Goal: Task Accomplishment & Management: Use online tool/utility

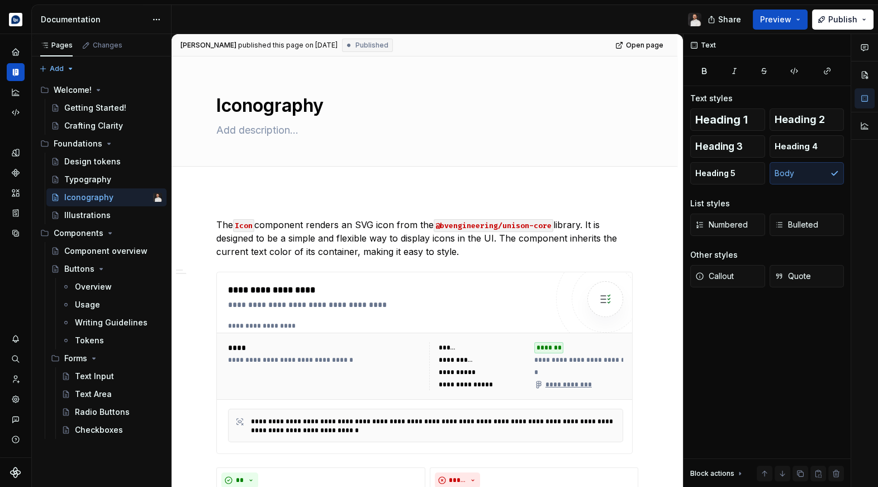
scroll to position [1533, 0]
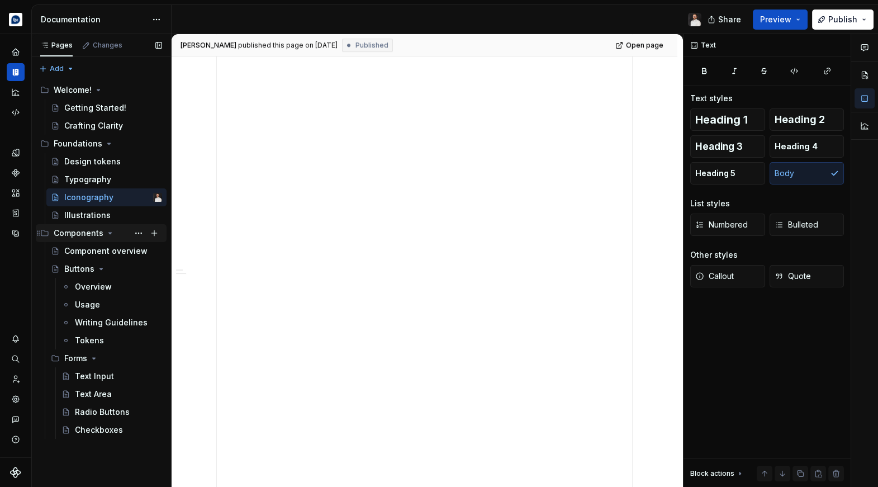
click at [109, 231] on icon "Page tree" at bounding box center [110, 232] width 9 height 9
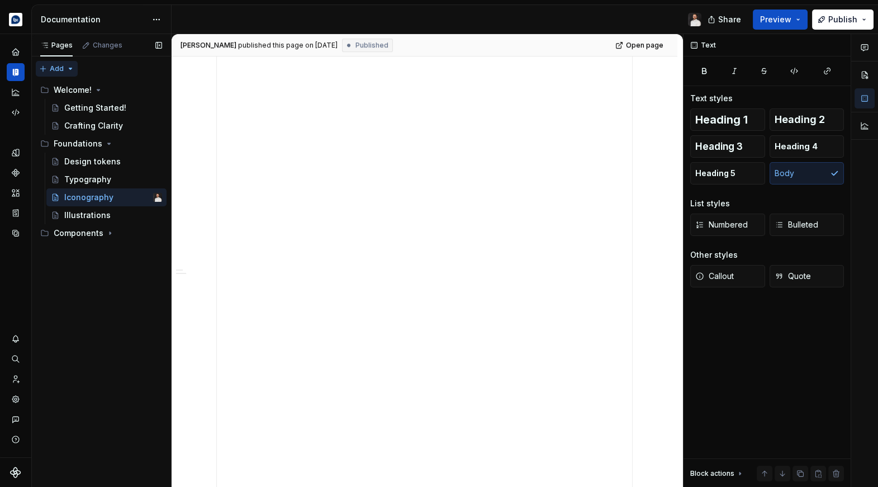
click at [65, 69] on div "Pages Changes Add Accessibility guide for tree Page tree. Navigate the tree wit…" at bounding box center [101, 260] width 140 height 453
click at [77, 103] on div "New group" at bounding box center [92, 108] width 73 height 11
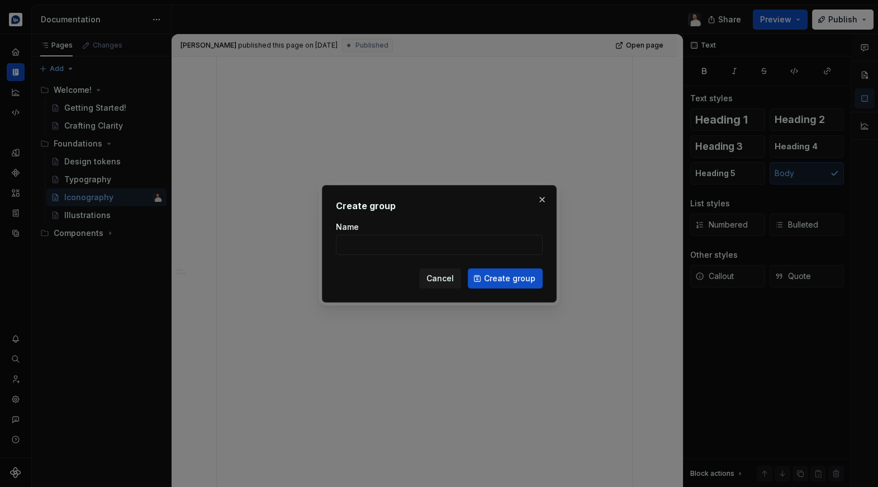
type textarea "*"
type input "Data Visualisation"
click at [488, 281] on span "Create group" at bounding box center [509, 278] width 51 height 11
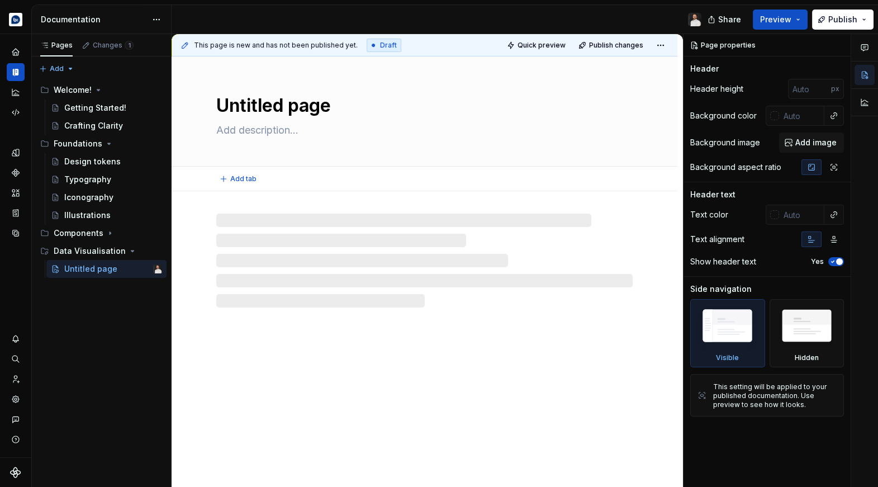
click at [277, 113] on textarea "Untitled page" at bounding box center [422, 105] width 416 height 27
click at [297, 93] on textarea "Untitled page" at bounding box center [422, 105] width 416 height 27
click at [299, 107] on textarea "Untitled page" at bounding box center [422, 105] width 416 height 27
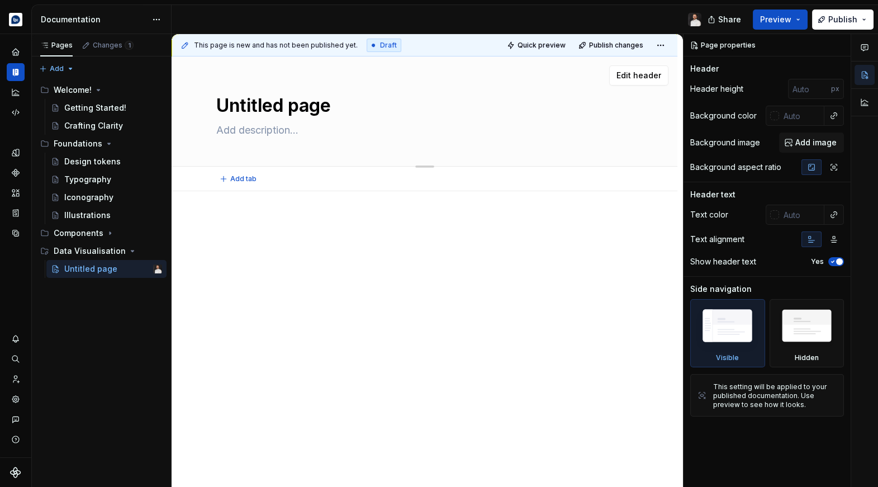
type textarea "*"
type textarea "L"
type textarea "*"
type textarea "Lo"
type textarea "*"
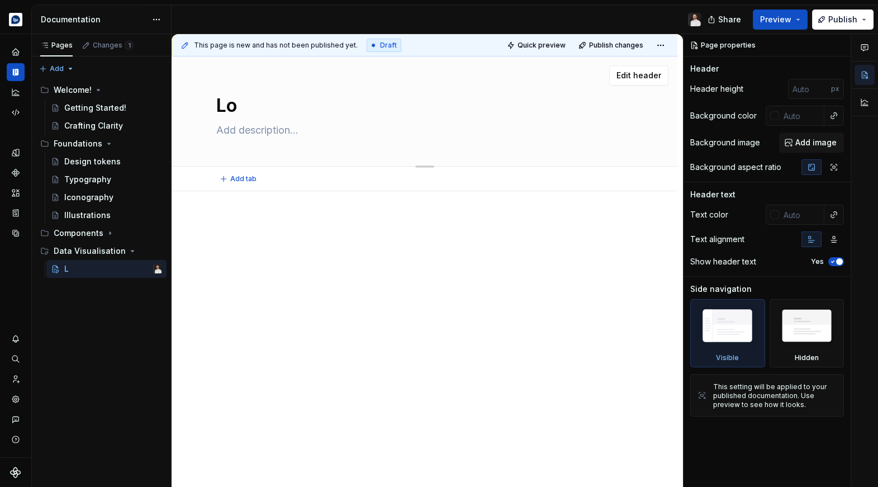
type textarea "Lod"
type textarea "*"
type textarea "Loda"
type textarea "*"
type textarea "Lodai"
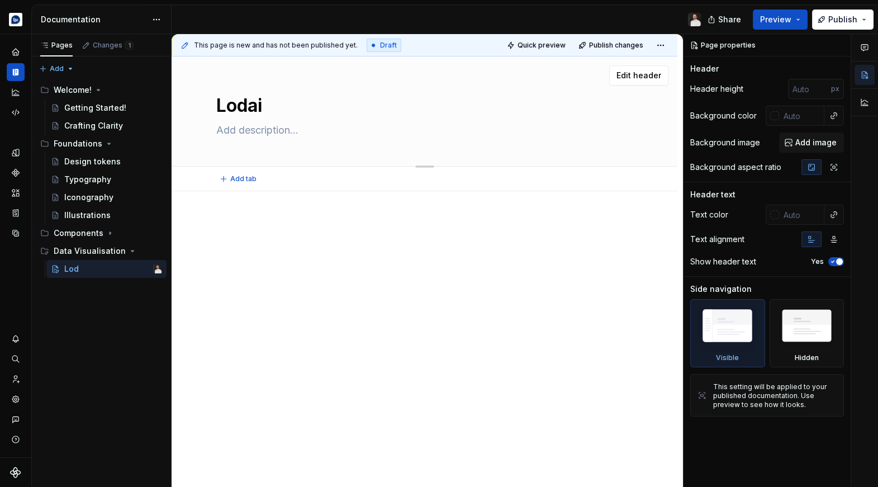
type textarea "*"
type textarea "Lodain"
type textarea "*"
type textarea "Lodai"
type textarea "*"
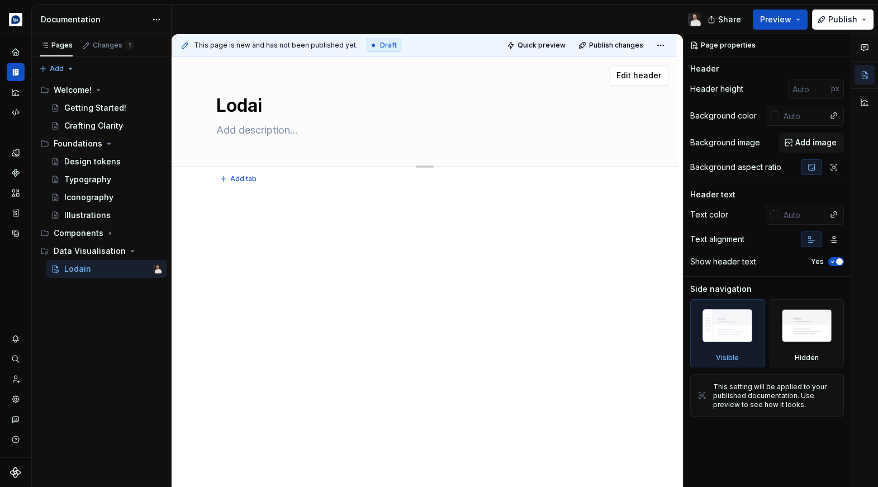
type textarea "Loda"
type textarea "*"
type textarea "Lod"
type textarea "*"
type textarea "Lo"
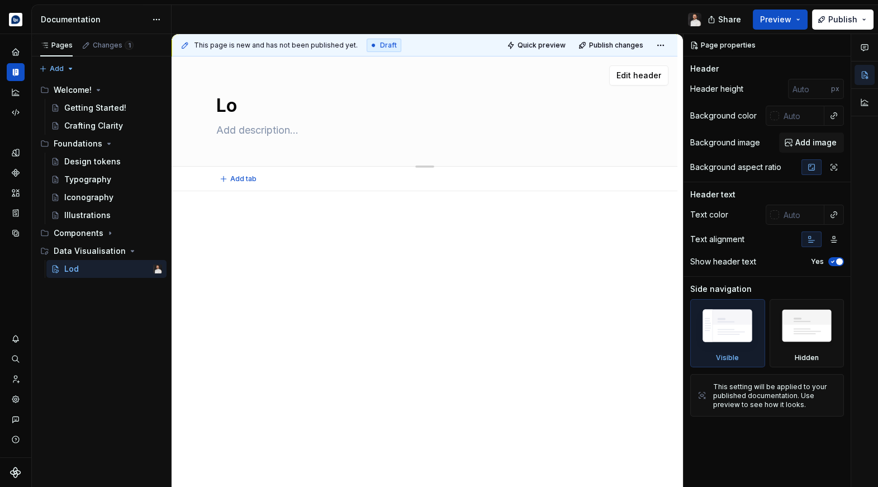
type textarea "*"
type textarea "Loa"
type textarea "*"
type textarea "Load"
type textarea "*"
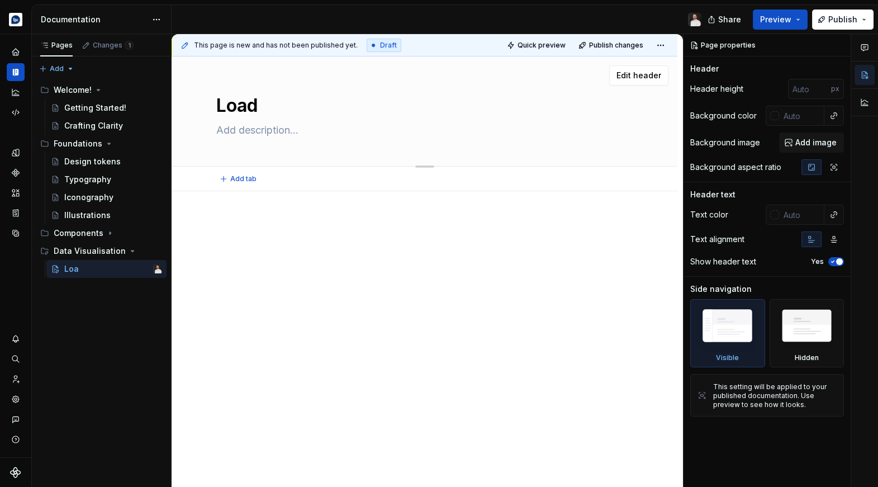
type textarea "Loadi"
type textarea "*"
type textarea "Loadin"
type textarea "*"
type textarea "Loading"
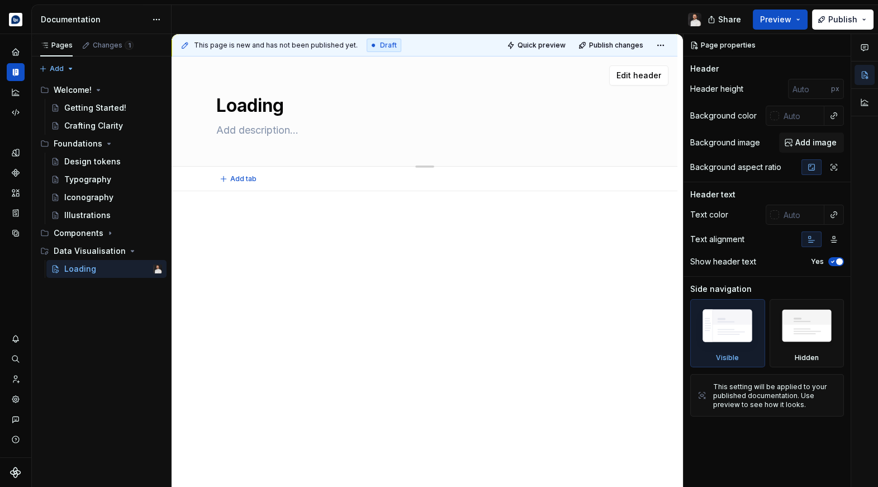
type textarea "*"
type textarea "Loading"
type textarea "*"
type textarea "Loading S"
type textarea "*"
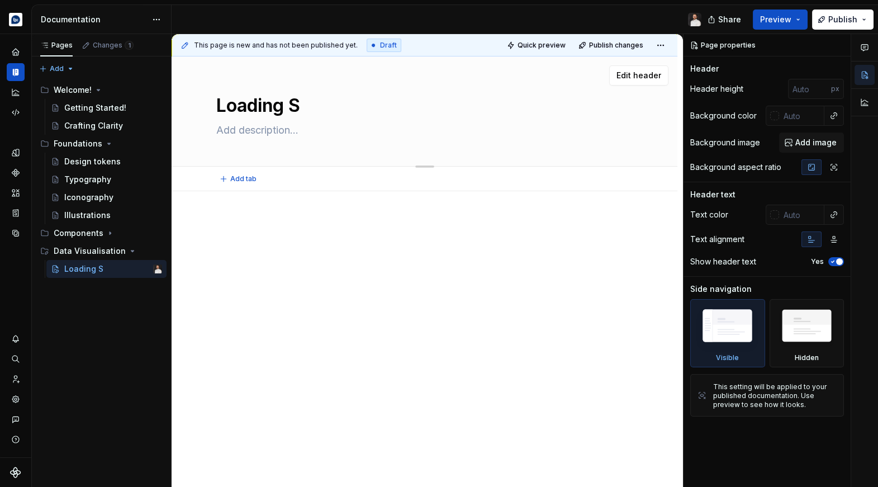
type textarea "Loading St"
type textarea "*"
type textarea "Loading Sta"
type textarea "*"
type textarea "Loading Stat"
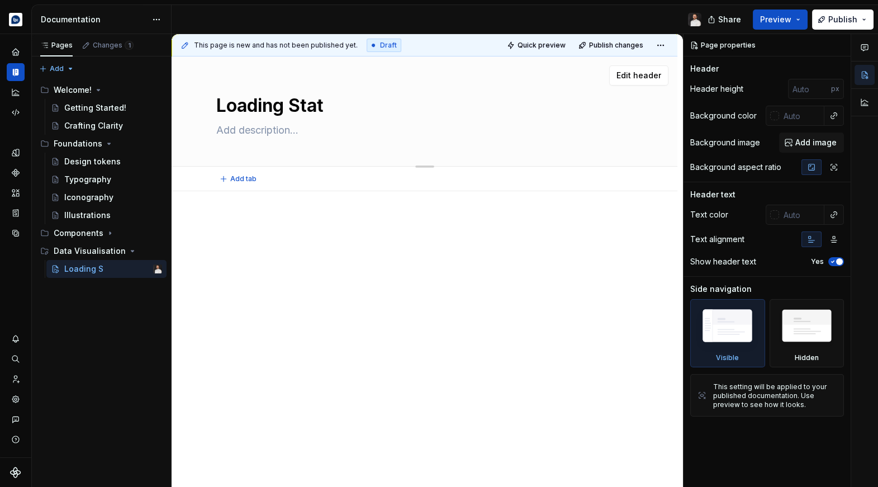
type textarea "*"
type textarea "Loading State"
type textarea "*"
type textarea "Loading States"
type textarea "*"
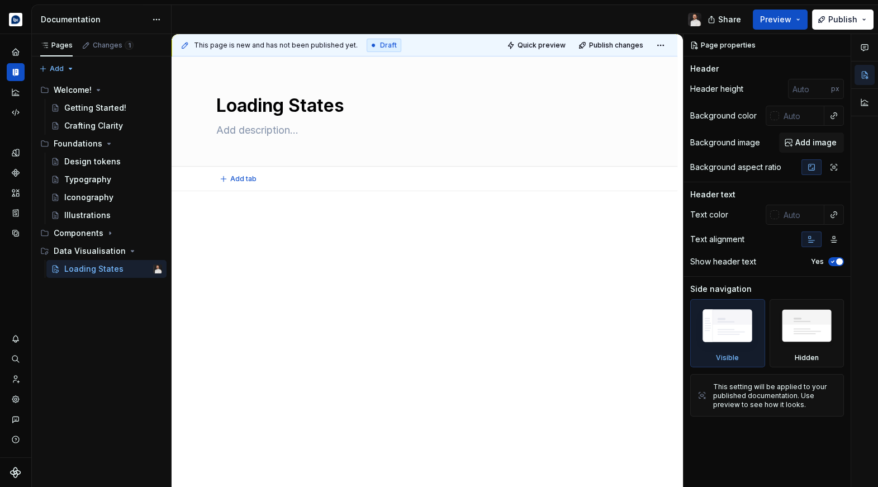
type textarea "Loading States"
click at [275, 207] on div at bounding box center [424, 305] width 506 height 228
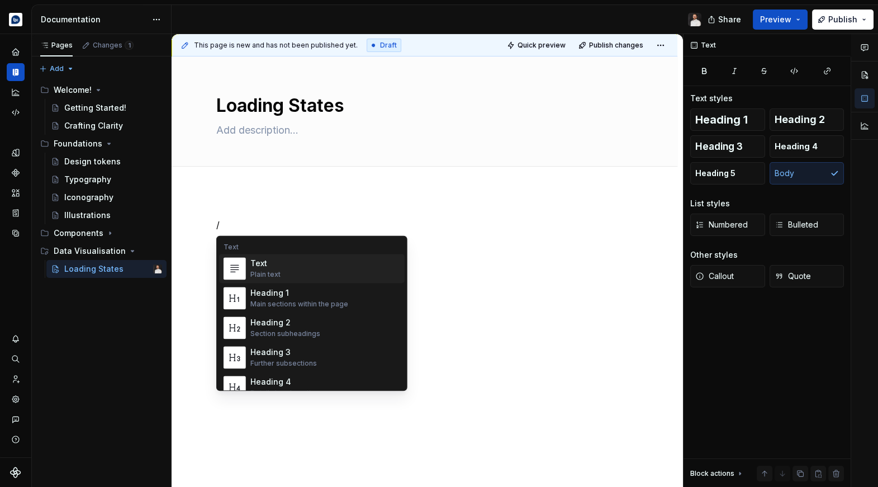
type textarea "*"
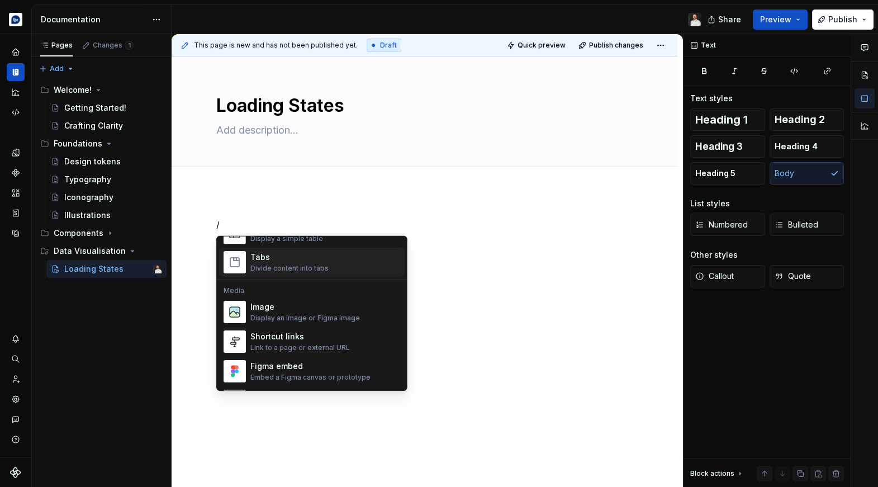
scroll to position [437, 0]
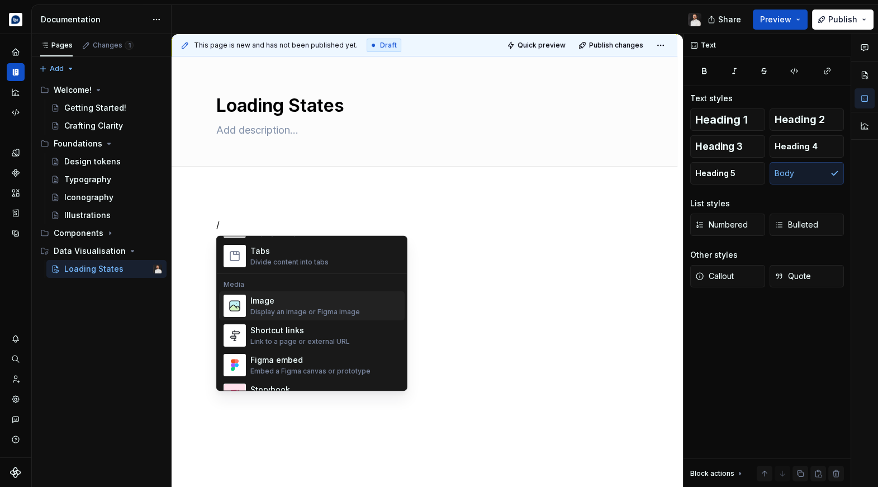
click at [340, 316] on div "Image Display an image or Figma image" at bounding box center [325, 305] width 150 height 22
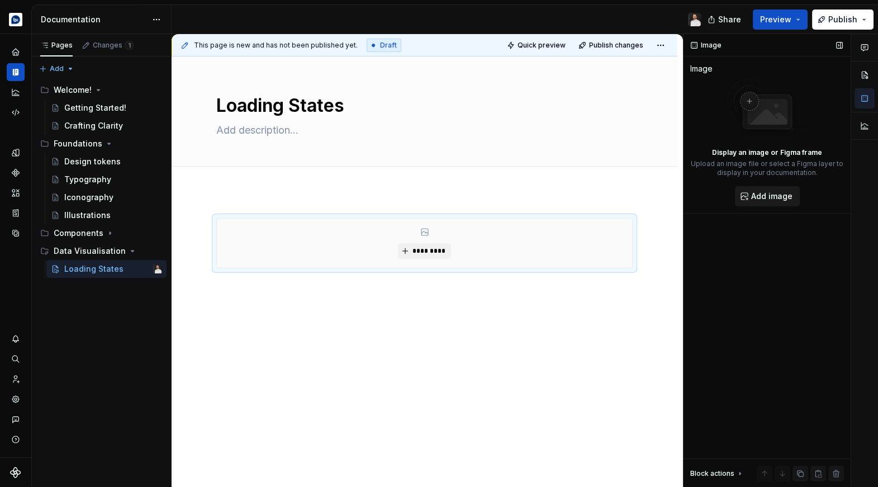
click at [741, 197] on button "Add image" at bounding box center [767, 196] width 65 height 20
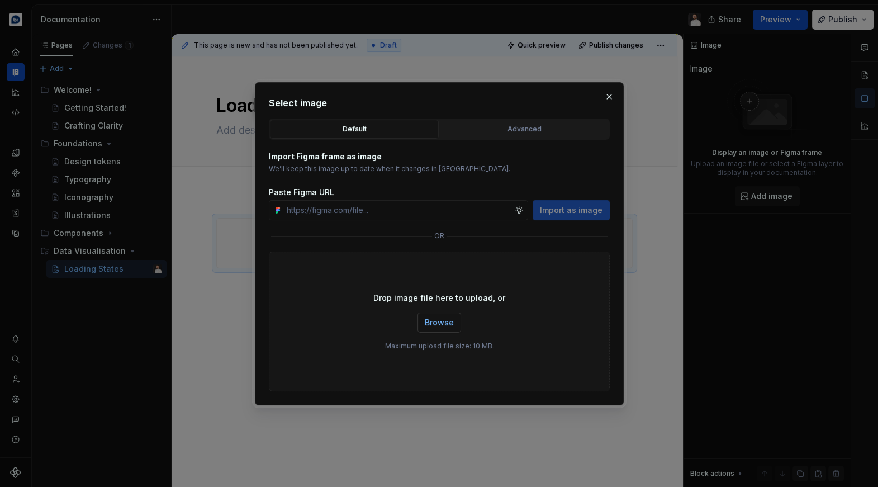
click at [448, 326] on span "Browse" at bounding box center [439, 322] width 29 height 11
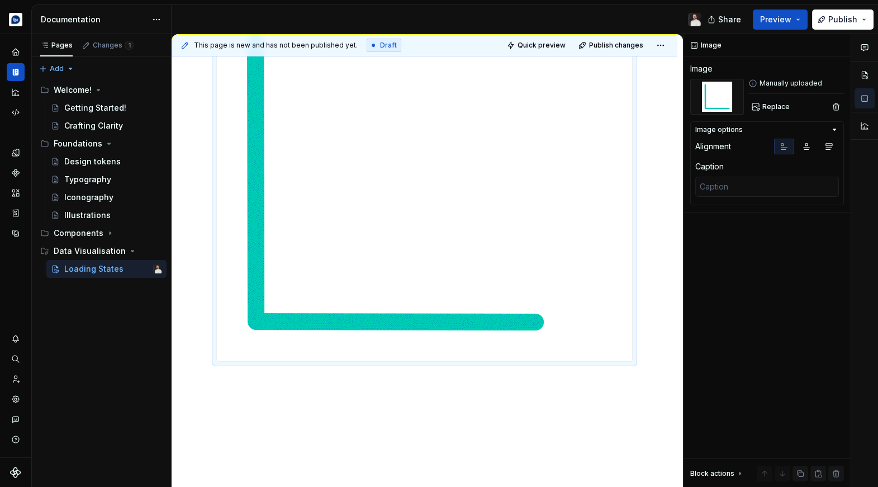
scroll to position [249, 0]
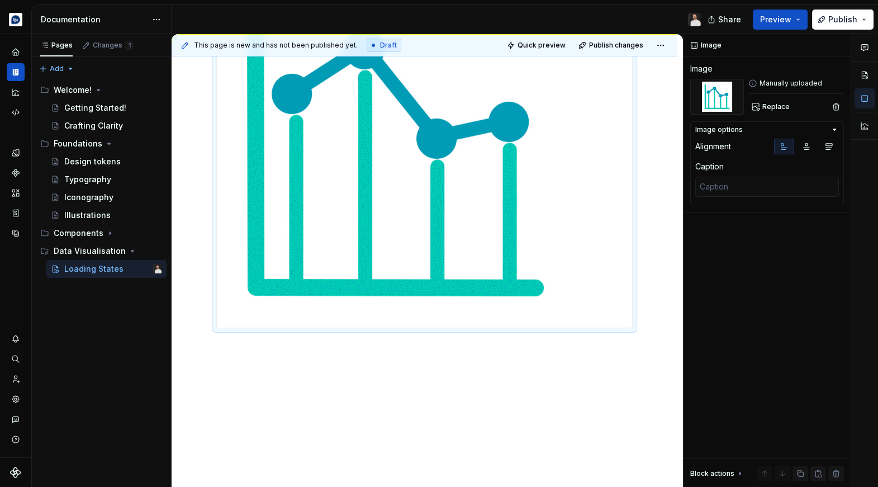
click at [438, 350] on div at bounding box center [424, 214] width 506 height 545
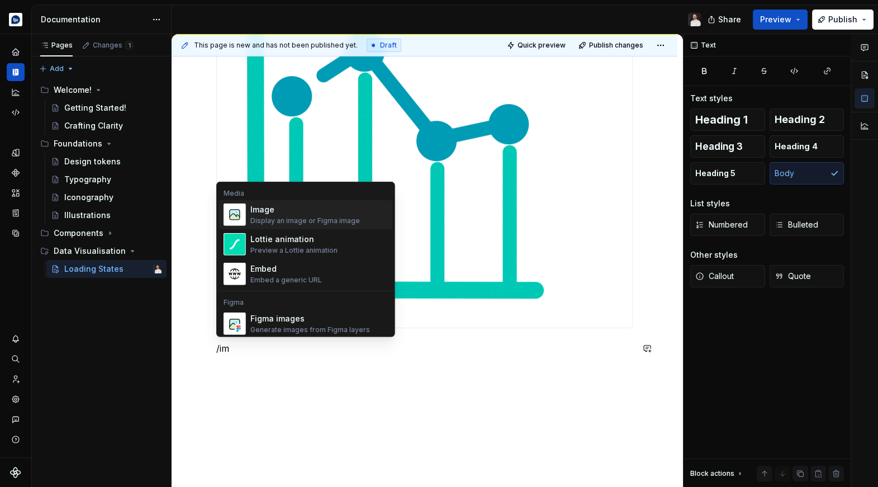
click at [346, 219] on div "Display an image or Figma image" at bounding box center [304, 220] width 109 height 9
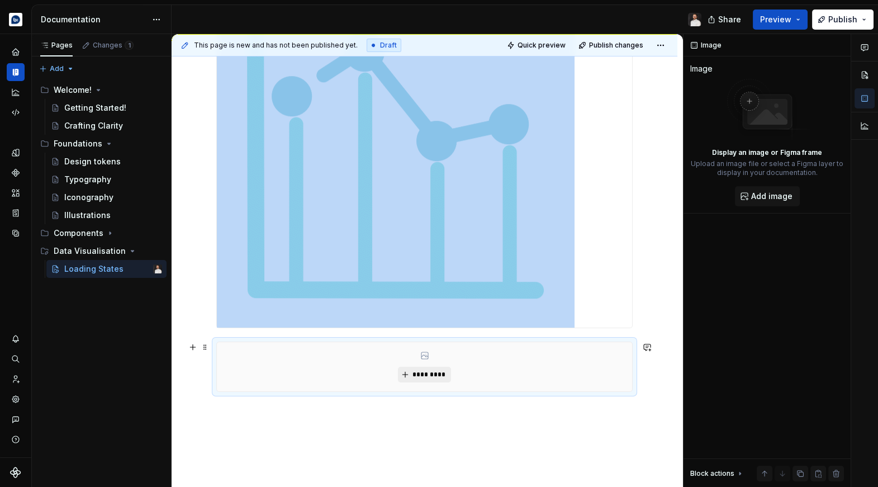
click at [428, 371] on span "*********" at bounding box center [429, 374] width 34 height 9
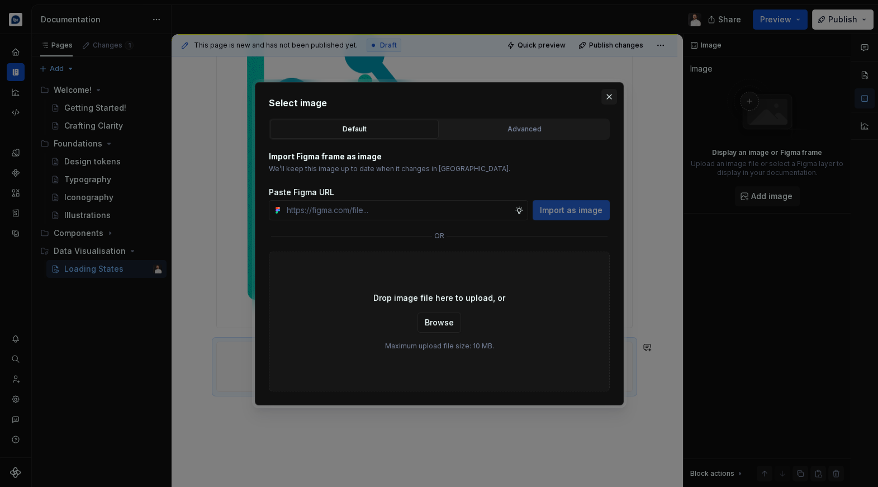
click at [607, 93] on button "button" at bounding box center [609, 97] width 16 height 16
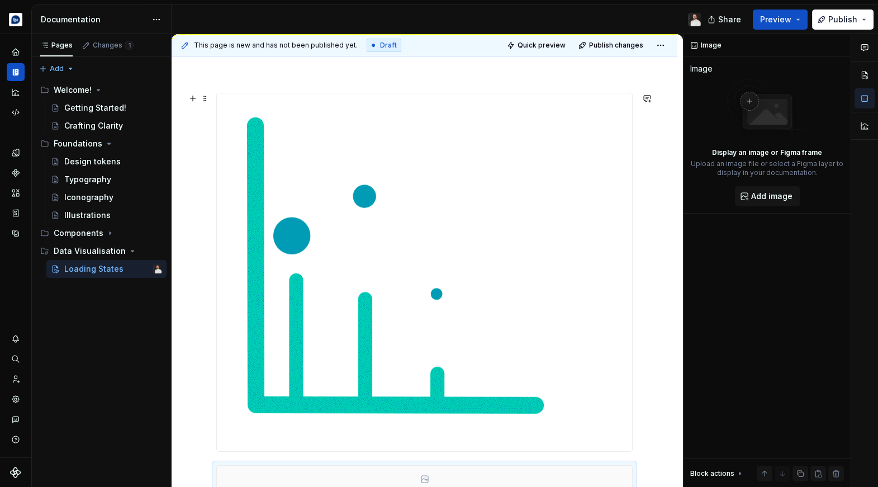
scroll to position [0, 0]
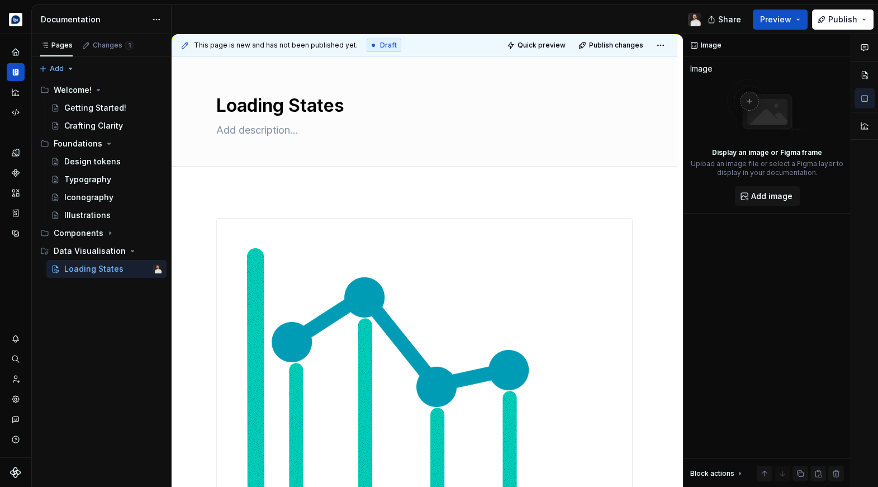
click at [320, 207] on div "*********" at bounding box center [424, 495] width 506 height 608
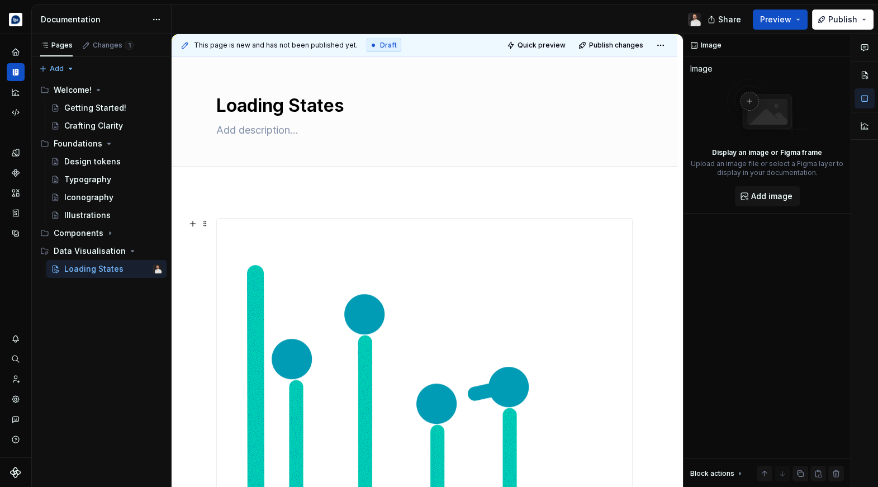
scroll to position [312, 0]
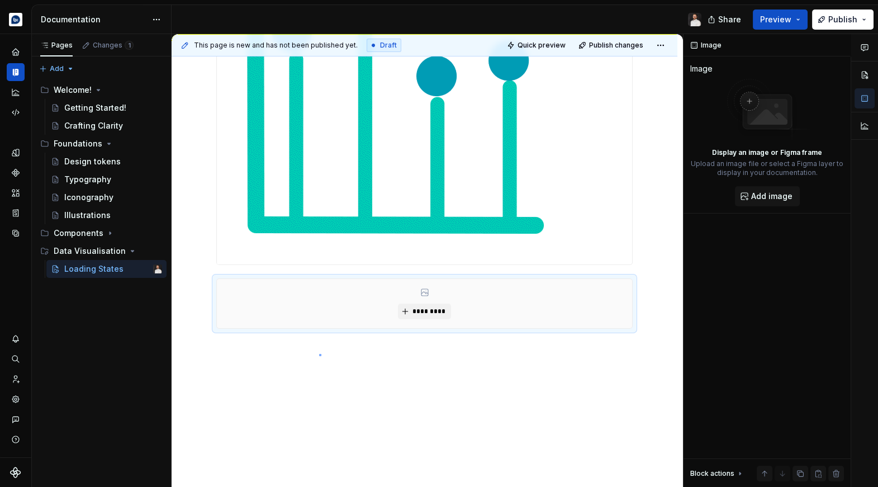
click at [319, 354] on div "This page is new and has not been published yet. Draft Quick preview Publish ch…" at bounding box center [426, 260] width 511 height 453
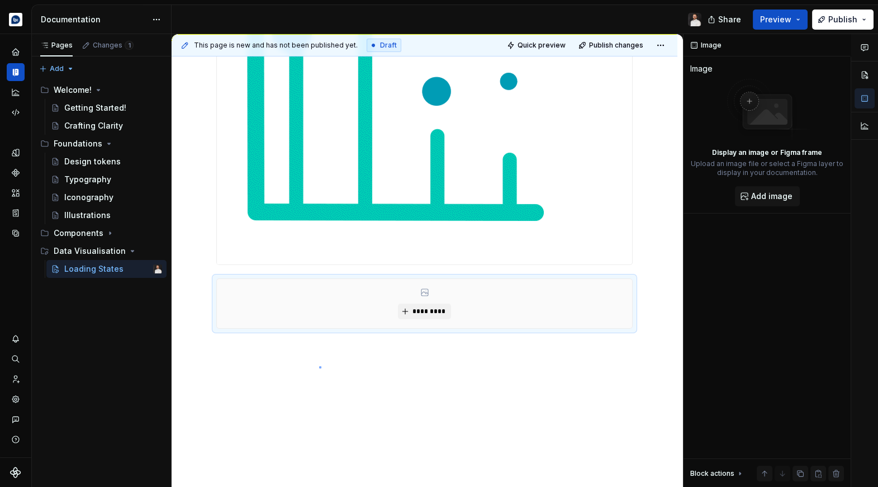
click at [319, 366] on div "This page is new and has not been published yet. Draft Quick preview Publish ch…" at bounding box center [426, 260] width 511 height 453
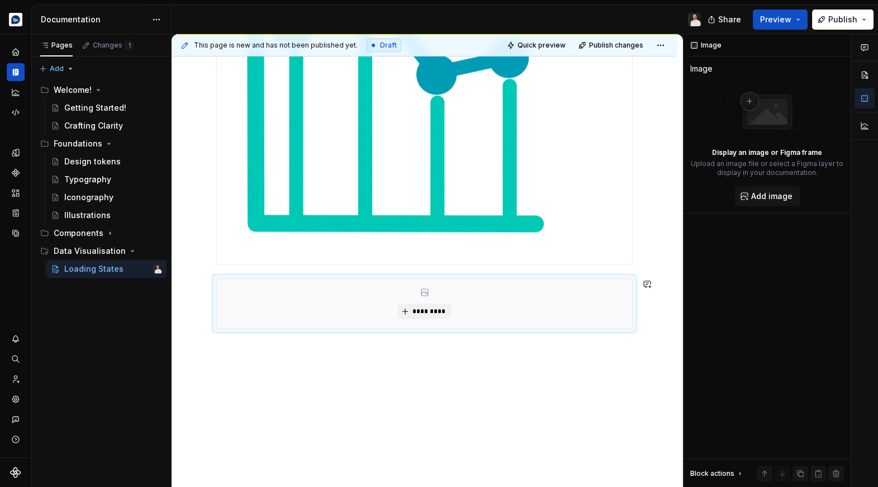
click at [630, 362] on div "*********" at bounding box center [424, 183] width 506 height 608
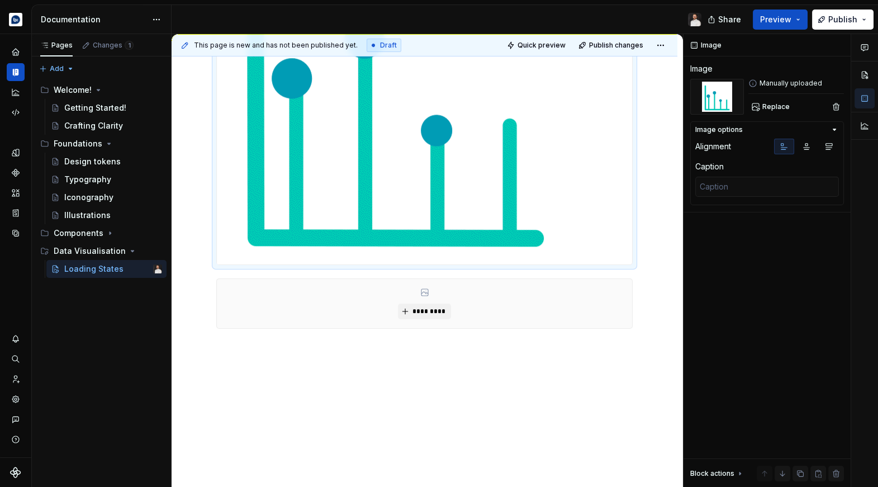
click at [597, 203] on div at bounding box center [424, 85] width 415 height 357
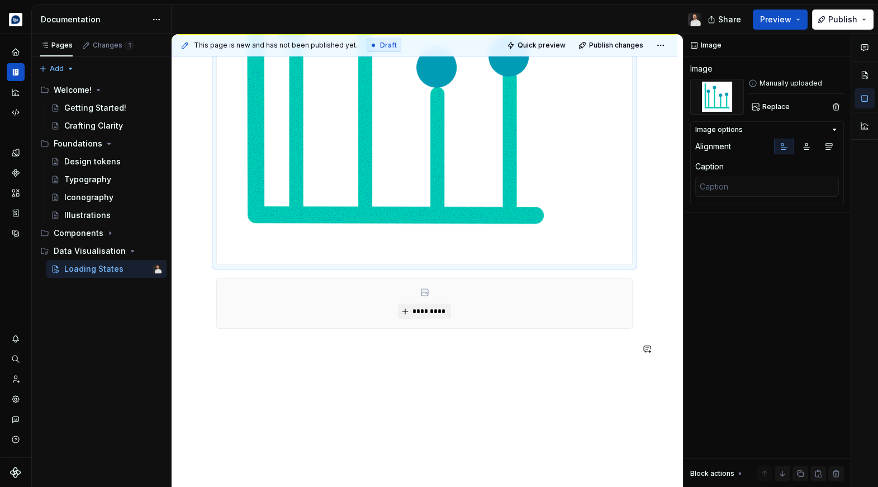
click at [464, 409] on div "This page is new and has not been published yet. Draft Quick preview Publish ch…" at bounding box center [426, 260] width 511 height 453
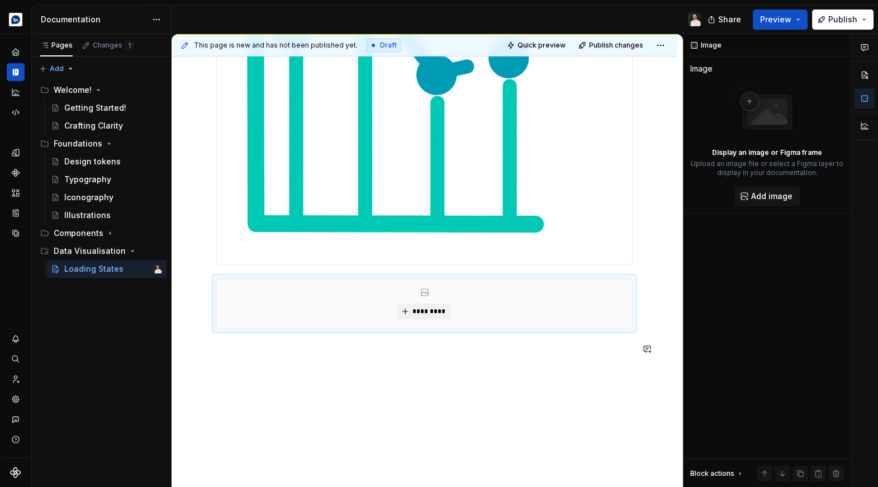
click at [464, 393] on div "*********" at bounding box center [424, 196] width 506 height 635
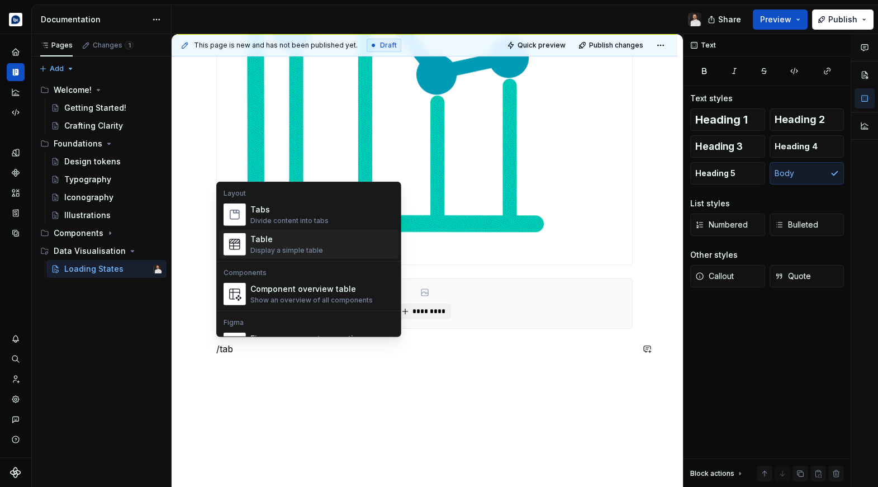
click at [317, 255] on span "Table Display a simple table" at bounding box center [308, 244] width 179 height 29
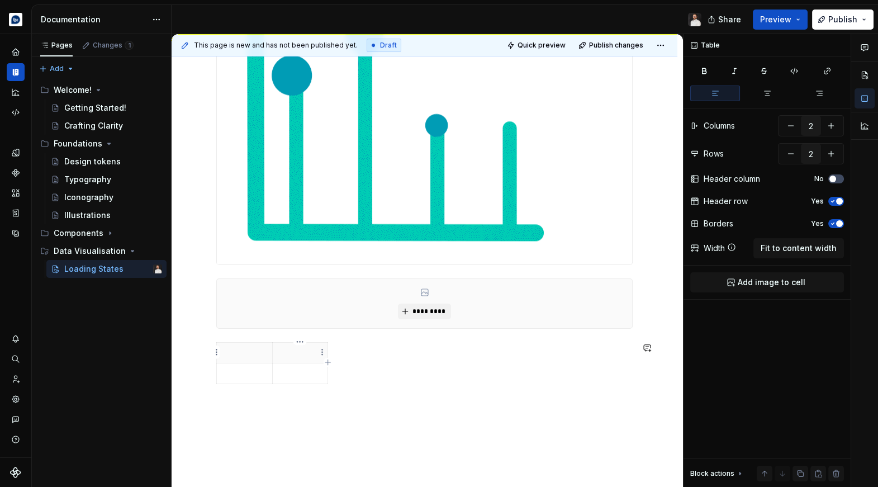
type textarea "*"
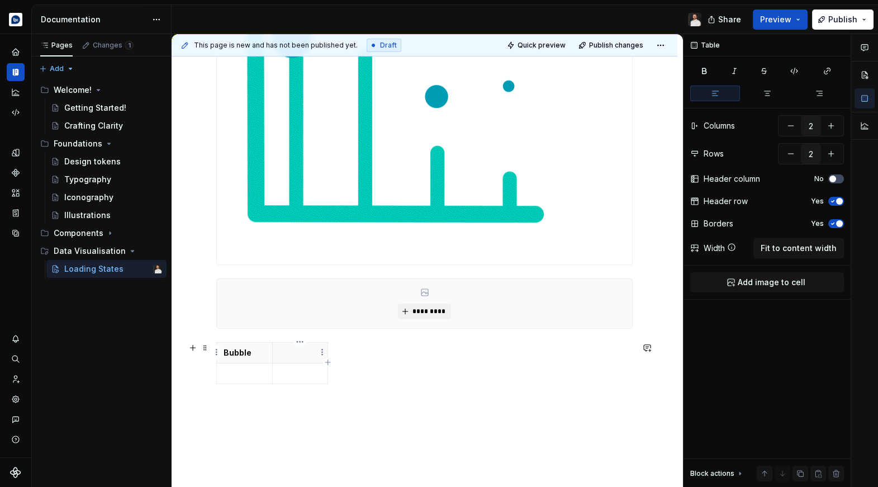
click at [307, 356] on p at bounding box center [300, 352] width 42 height 11
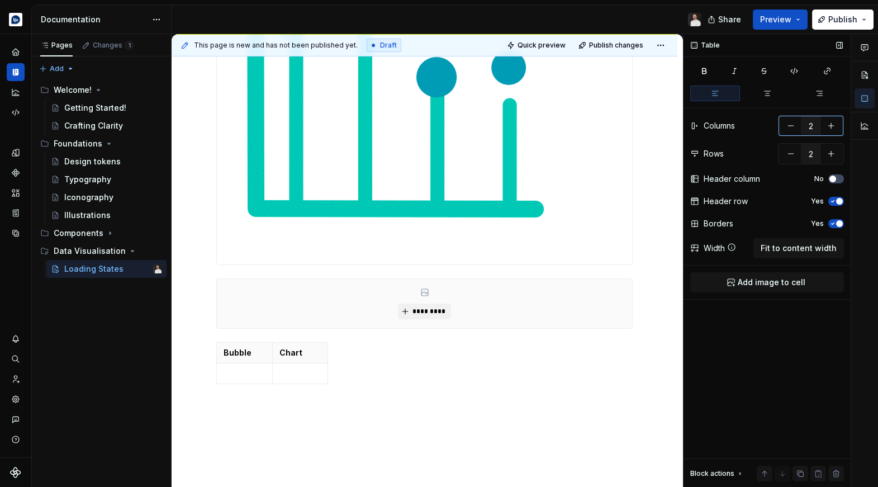
click at [835, 134] on button "button" at bounding box center [831, 126] width 20 height 20
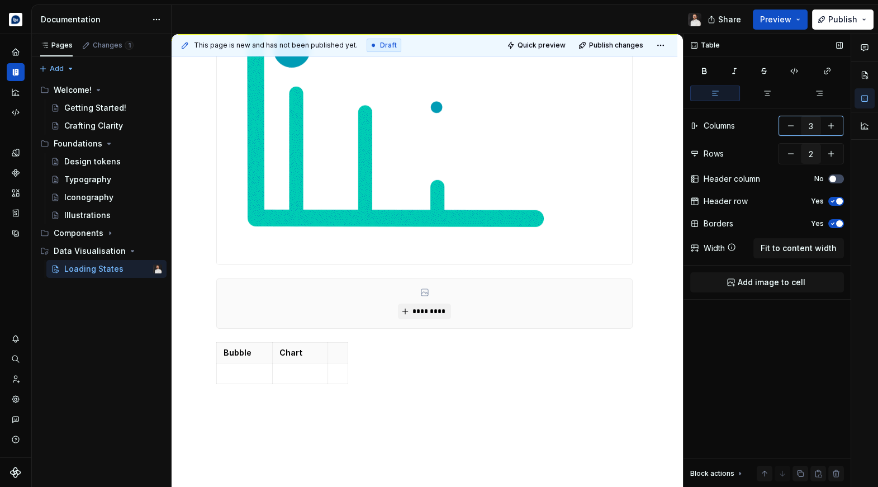
click at [835, 134] on button "button" at bounding box center [831, 126] width 20 height 20
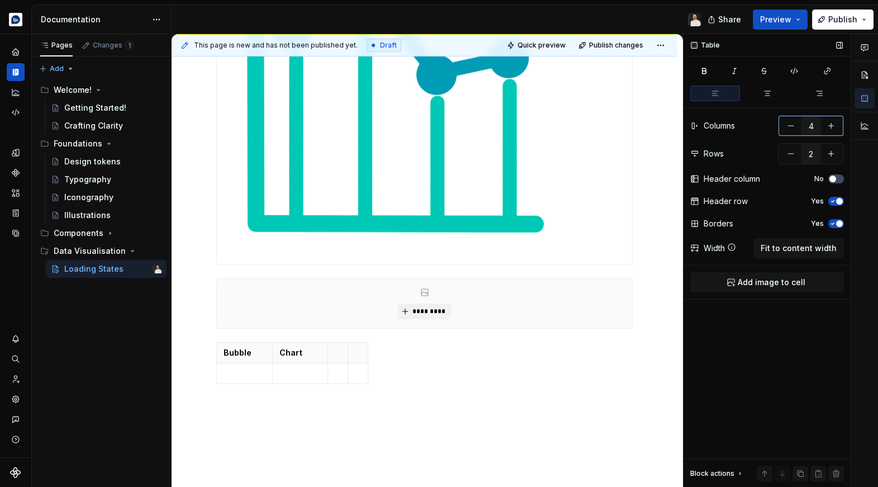
click at [835, 134] on button "button" at bounding box center [831, 126] width 20 height 20
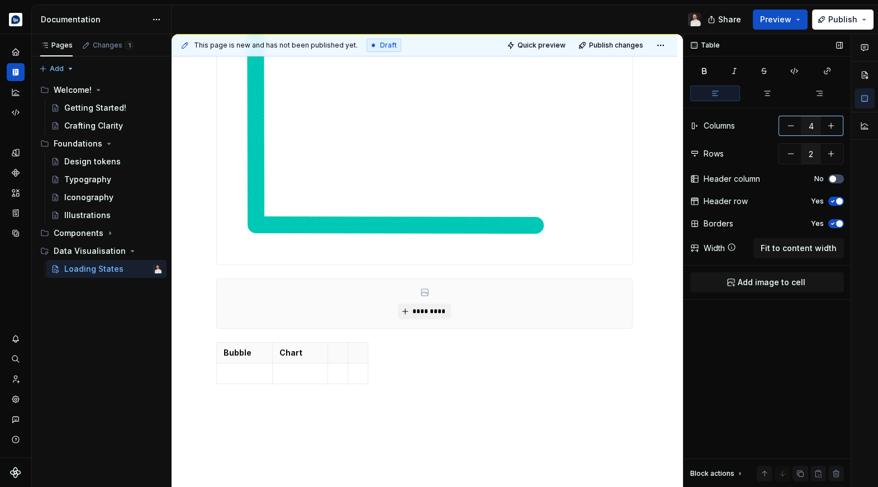
type input "5"
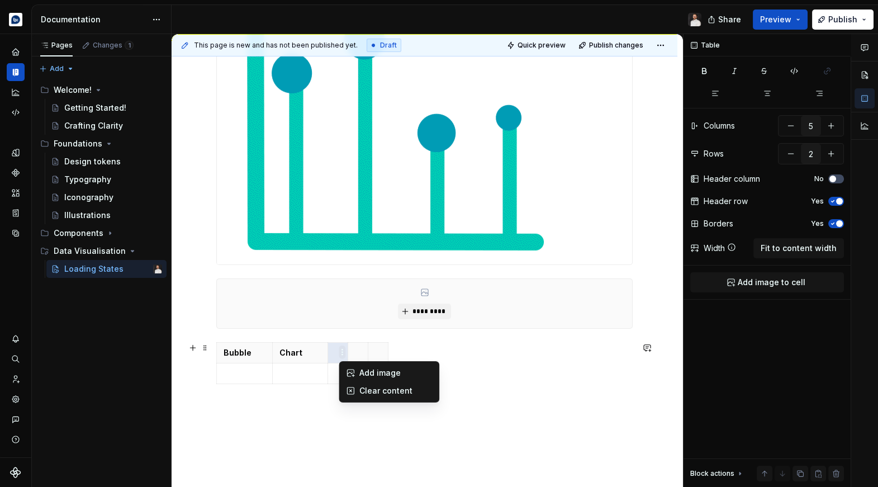
click at [339, 352] on html "Echo Design system data Documentation Share Preview Publish Pages Changes 1 Add…" at bounding box center [439, 243] width 878 height 487
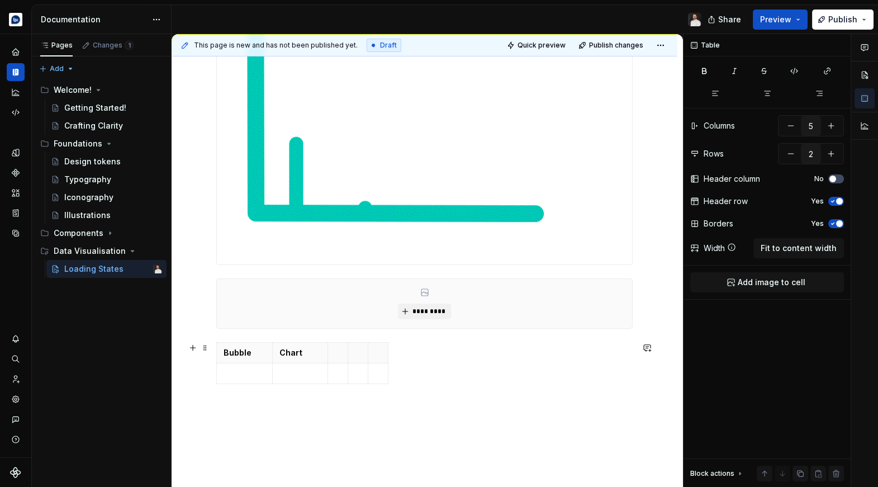
click at [335, 352] on html "Echo Design system data Documentation Share Preview Publish Pages Changes 1 Add…" at bounding box center [439, 243] width 878 height 487
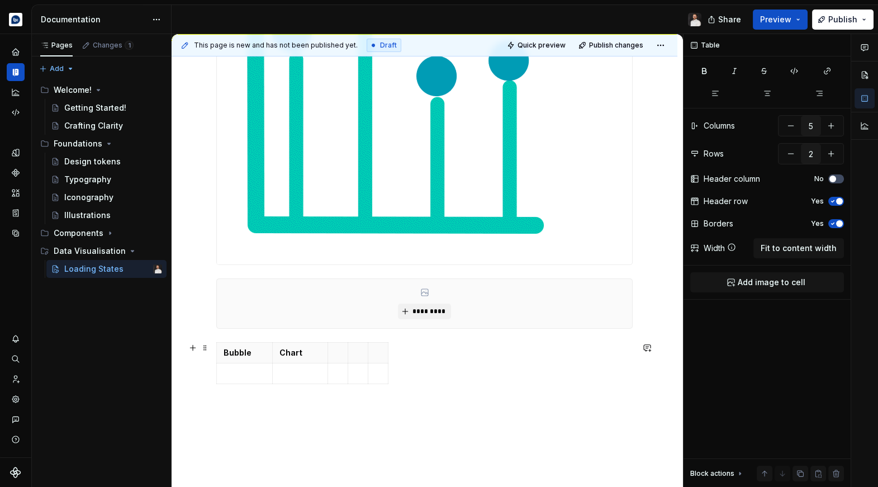
click at [335, 352] on p at bounding box center [338, 352] width 6 height 11
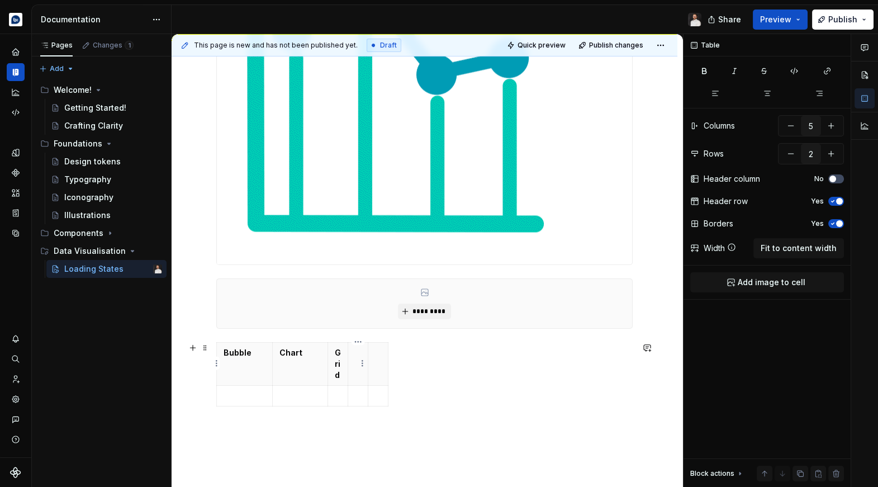
click at [352, 365] on th at bounding box center [358, 363] width 20 height 43
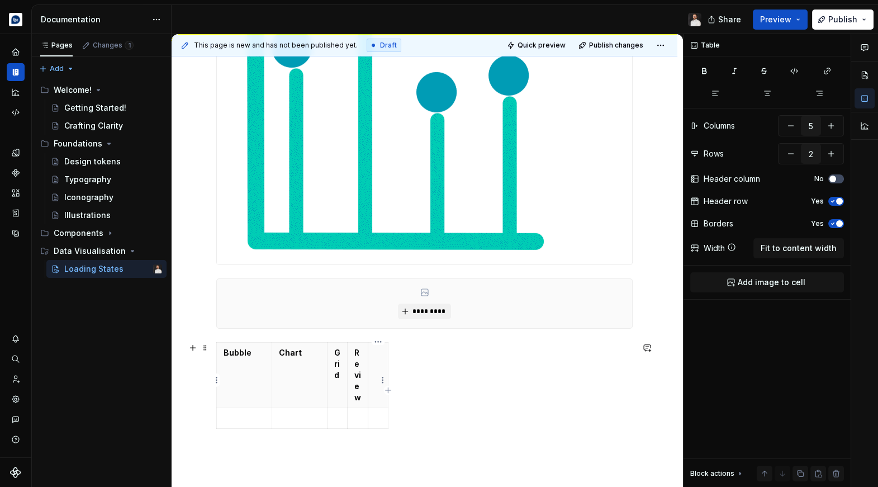
click at [381, 356] on th at bounding box center [378, 374] width 20 height 65
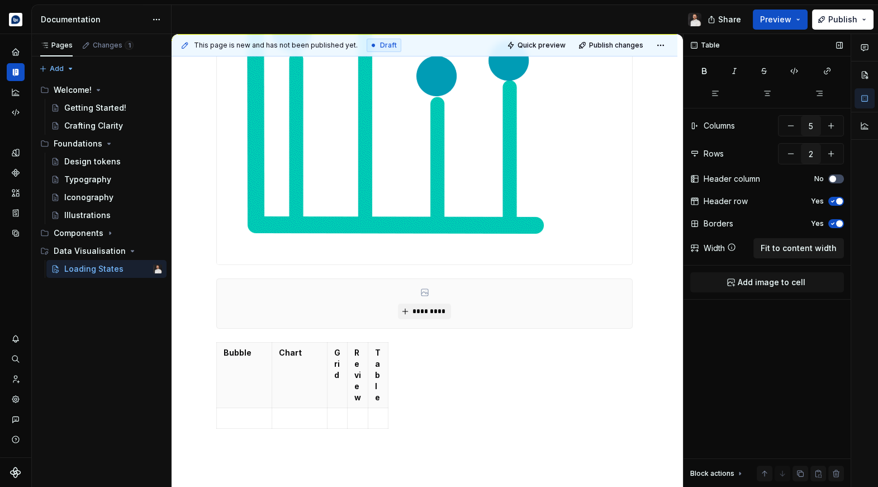
click at [813, 243] on span "Fit to content width" at bounding box center [798, 247] width 76 height 11
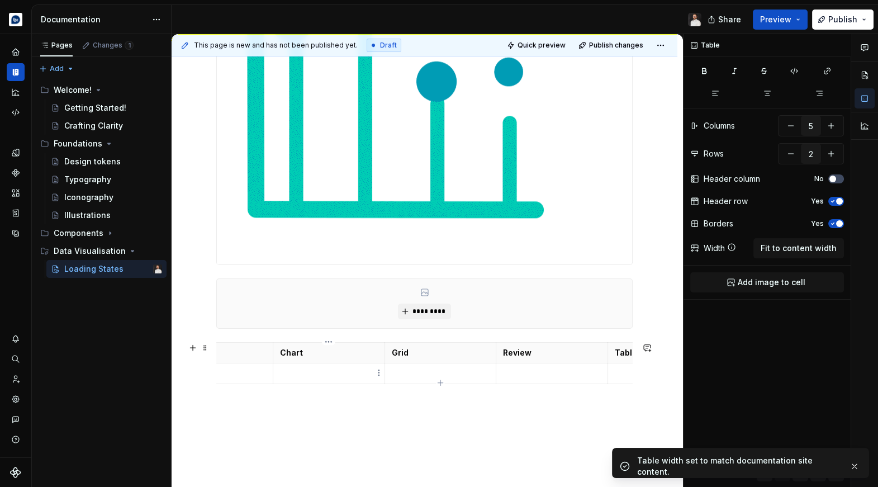
scroll to position [0, 0]
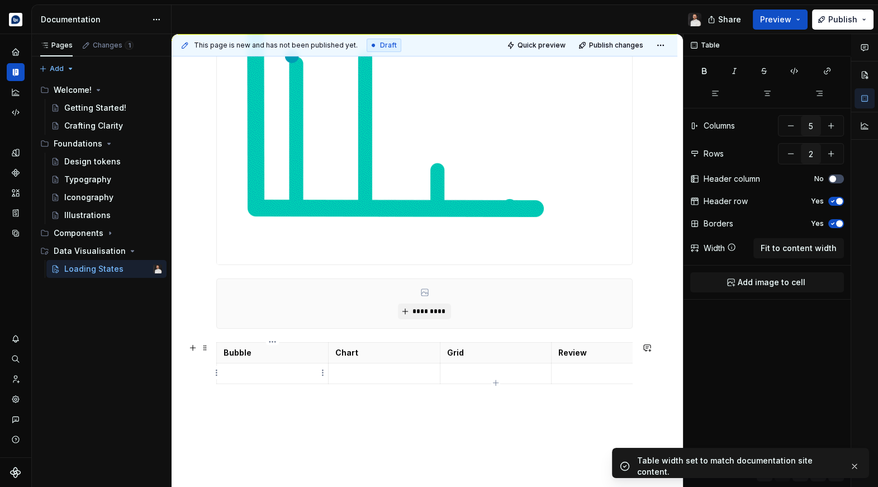
click at [286, 371] on p at bounding box center [272, 373] width 98 height 11
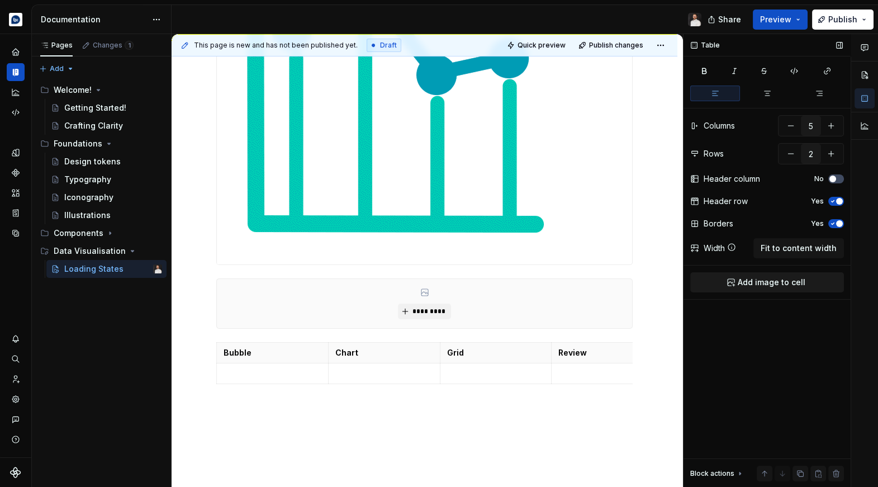
click at [805, 283] on button "Add image to cell" at bounding box center [767, 282] width 154 height 20
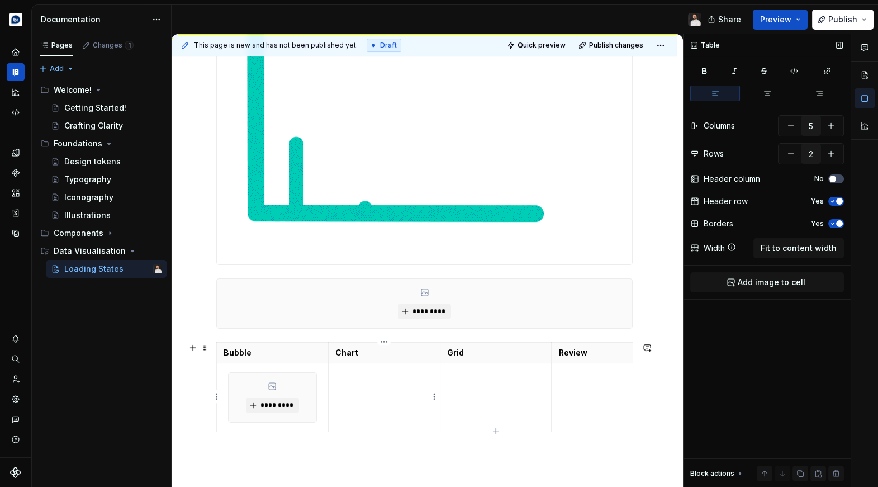
click at [382, 384] on td at bounding box center [384, 397] width 112 height 69
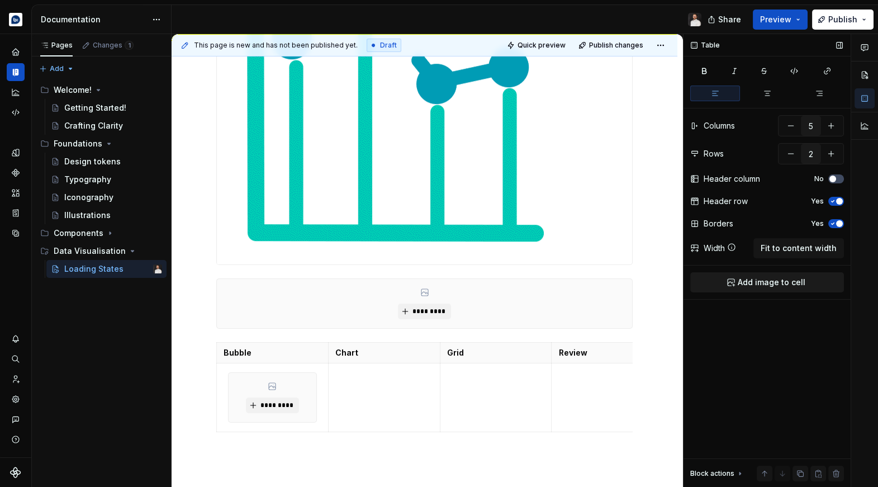
click at [790, 287] on span "Add image to cell" at bounding box center [771, 282] width 68 height 11
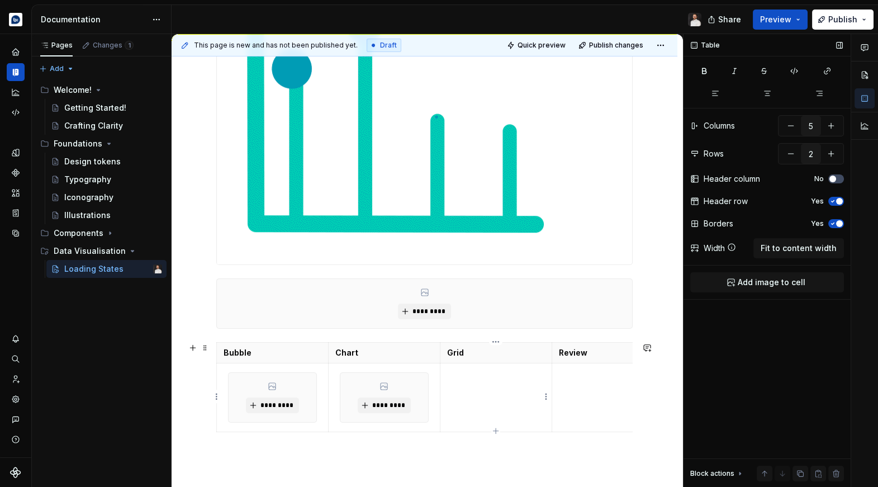
click at [483, 375] on p at bounding box center [496, 373] width 98 height 11
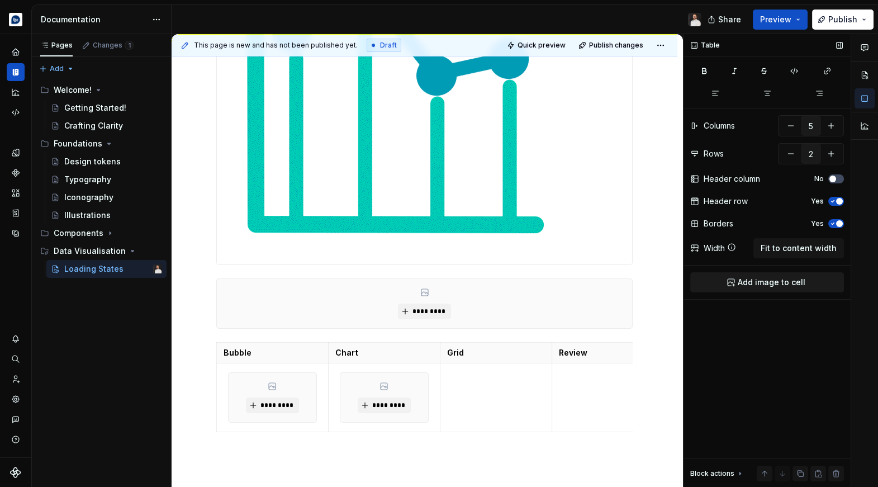
click at [772, 287] on span "Add image to cell" at bounding box center [771, 282] width 68 height 11
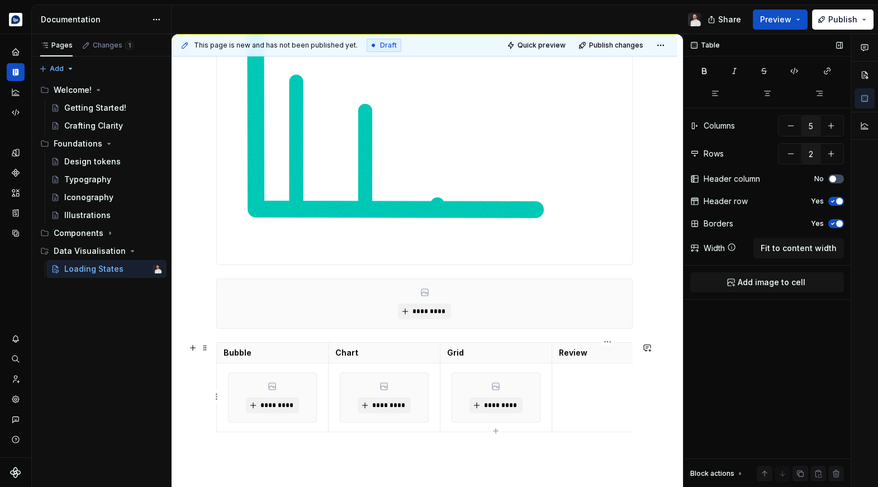
click at [578, 391] on td at bounding box center [607, 397] width 112 height 69
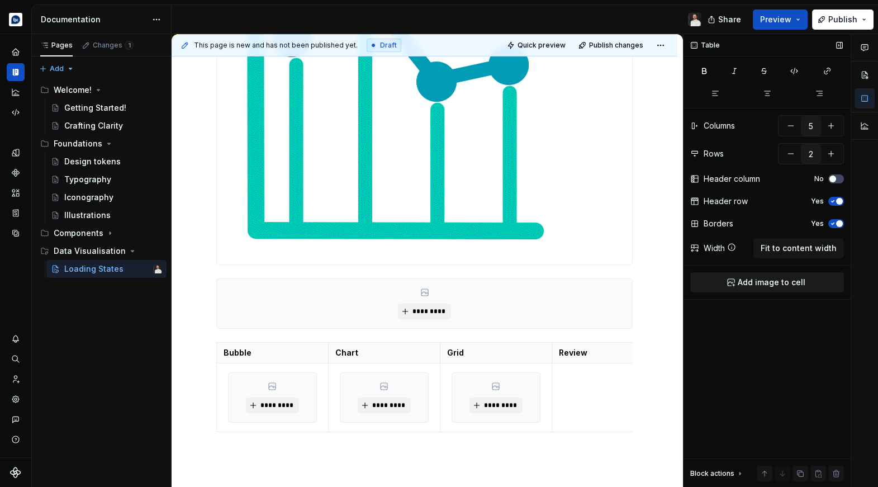
click at [778, 279] on span "Add image to cell" at bounding box center [771, 282] width 68 height 11
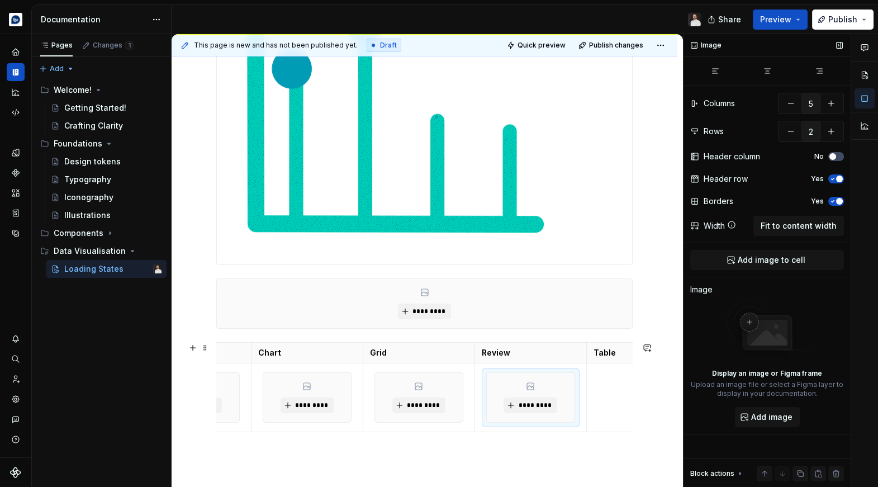
scroll to position [0, 137]
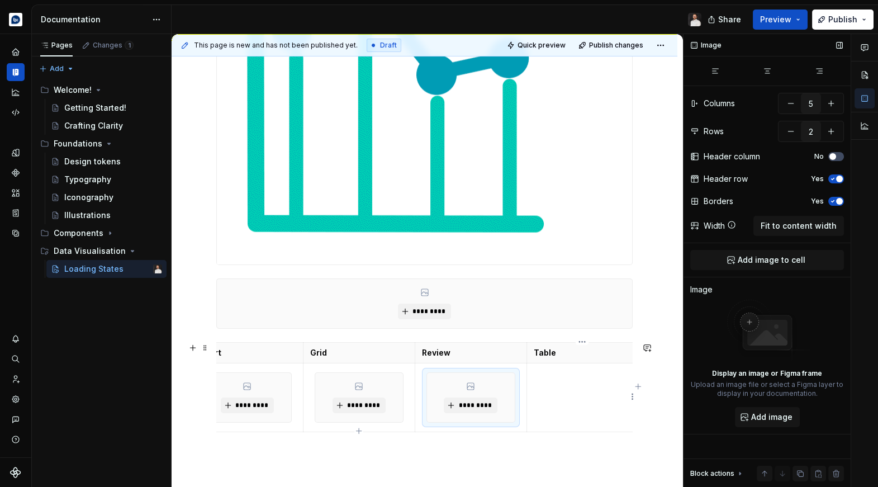
click at [573, 392] on td at bounding box center [581, 397] width 111 height 69
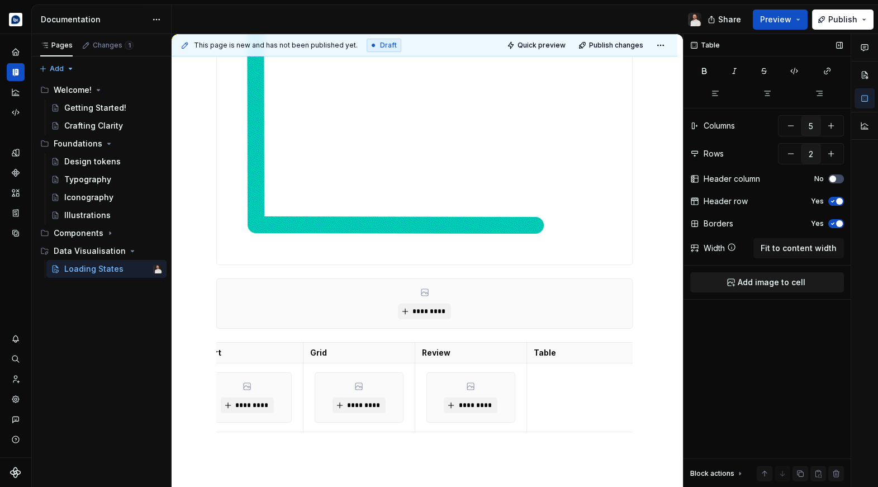
click at [792, 280] on span "Add image to cell" at bounding box center [771, 282] width 68 height 11
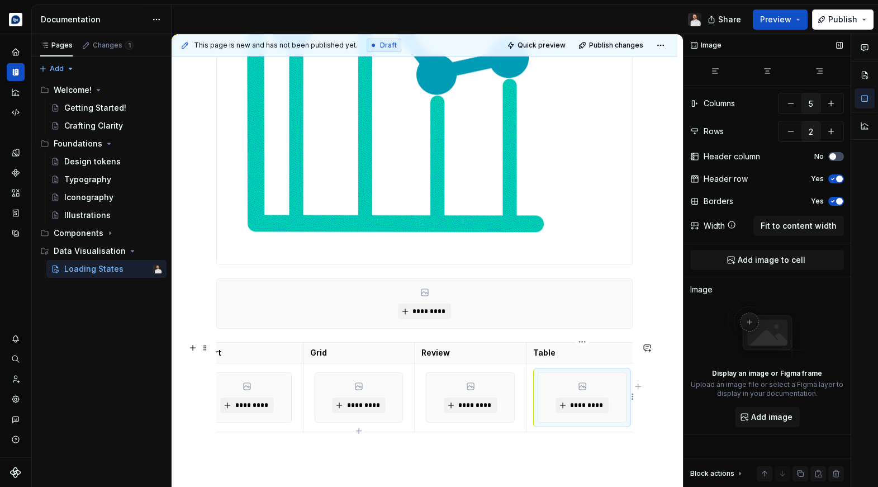
scroll to position [0, 0]
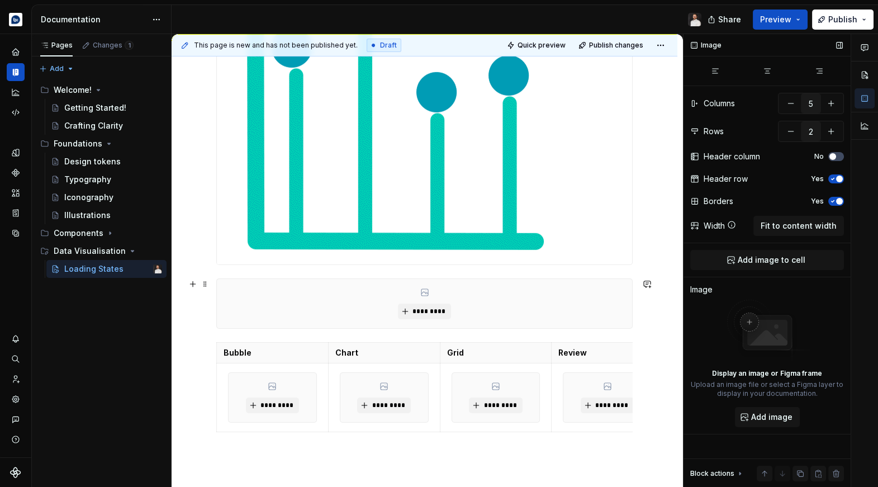
click at [632, 298] on div "*********" at bounding box center [424, 303] width 416 height 50
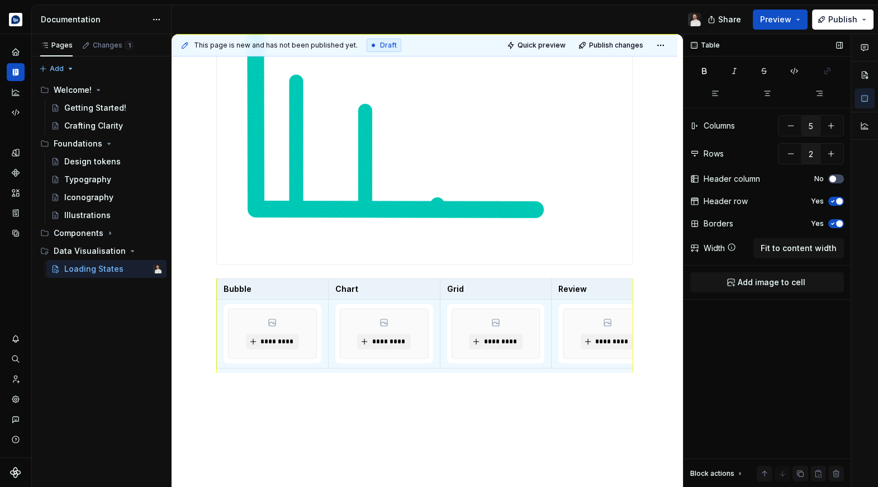
click at [632, 187] on div at bounding box center [424, 85] width 415 height 357
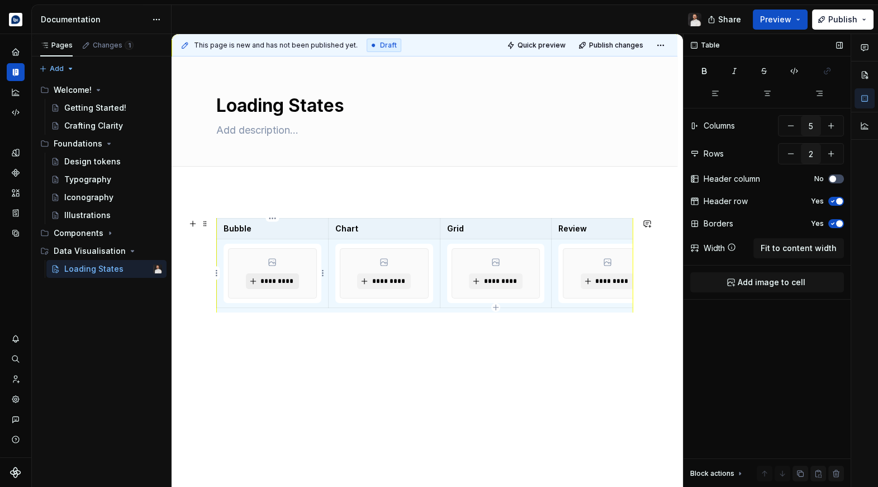
click at [283, 275] on button "*********" at bounding box center [272, 281] width 53 height 16
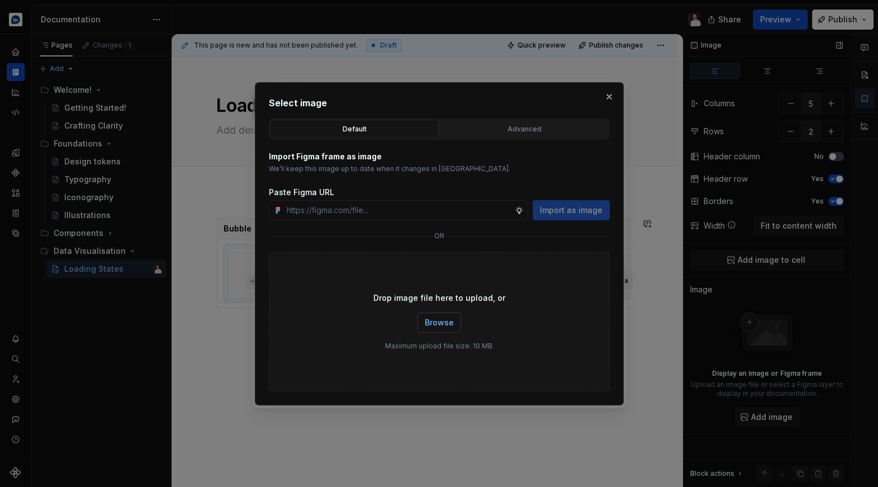
click at [440, 321] on span "Browse" at bounding box center [439, 322] width 29 height 11
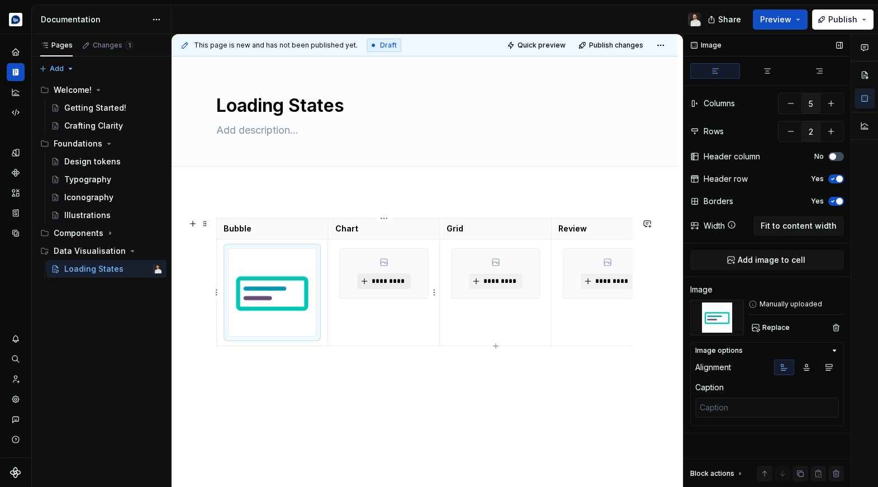
click at [390, 285] on button "*********" at bounding box center [383, 281] width 53 height 16
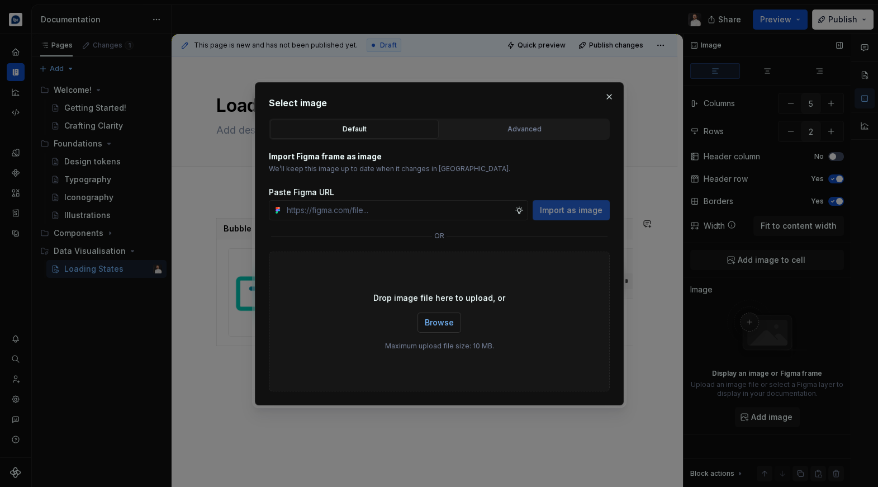
click at [449, 329] on button "Browse" at bounding box center [439, 322] width 44 height 20
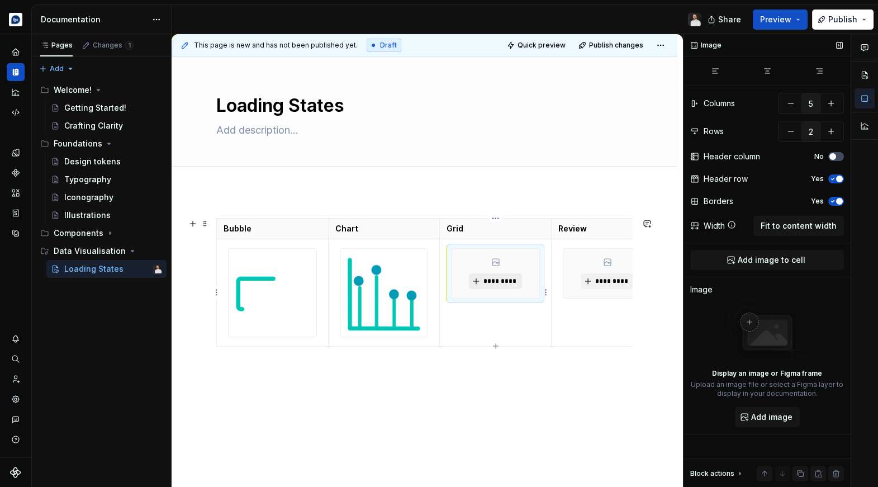
click at [507, 283] on span "*********" at bounding box center [500, 281] width 34 height 9
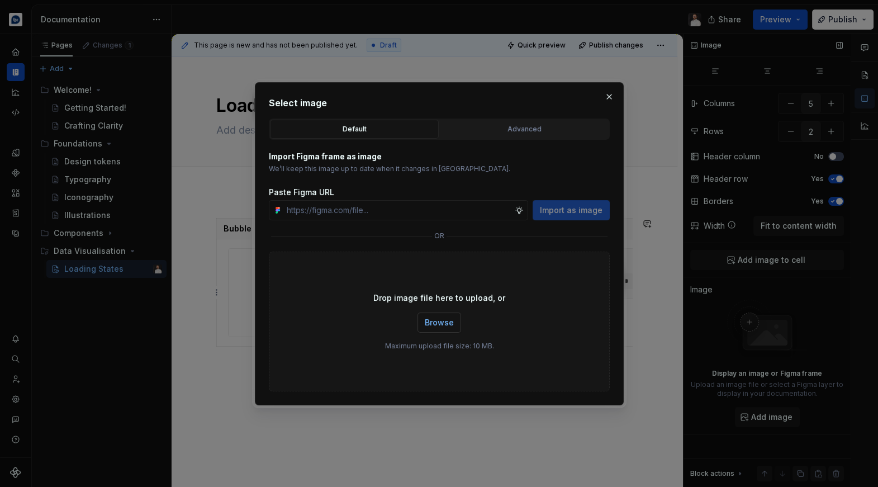
click at [454, 324] on button "Browse" at bounding box center [439, 322] width 44 height 20
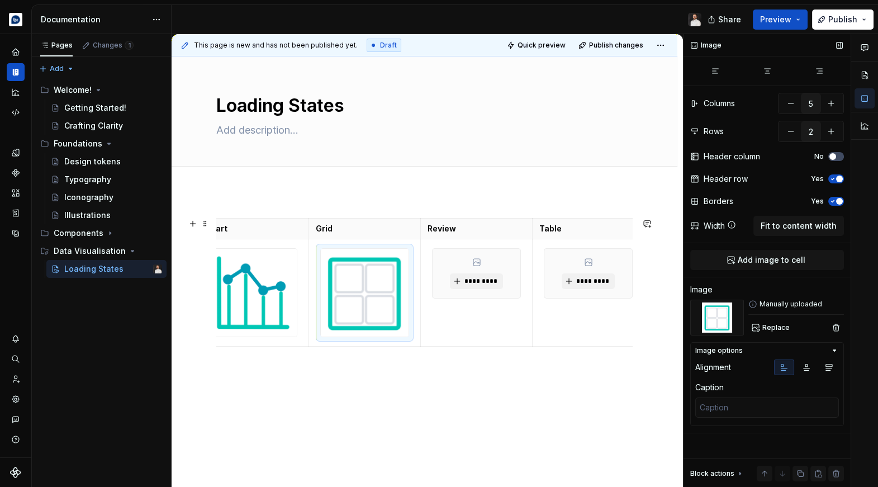
scroll to position [0, 137]
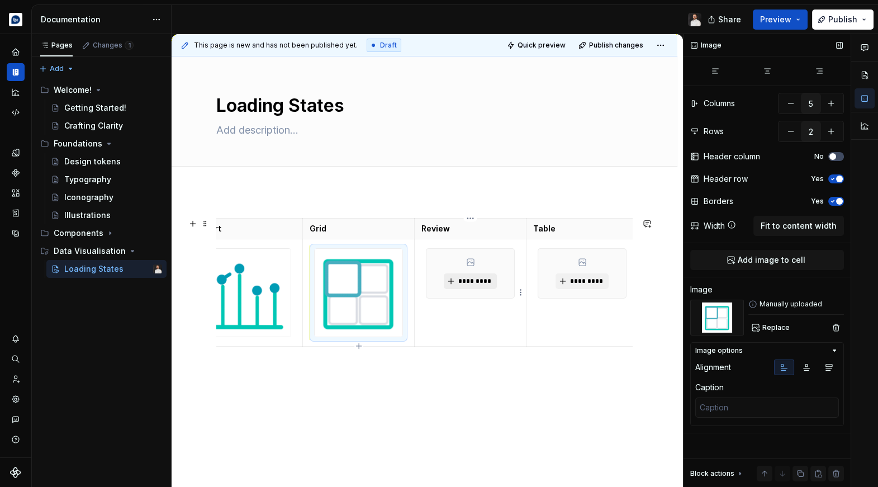
click at [463, 281] on span "*********" at bounding box center [474, 281] width 34 height 9
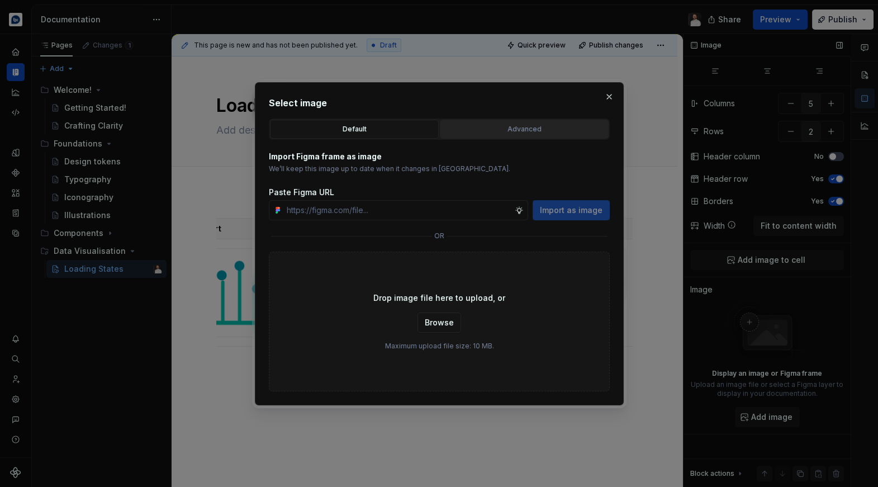
click at [517, 135] on button "Advanced" at bounding box center [524, 129] width 169 height 19
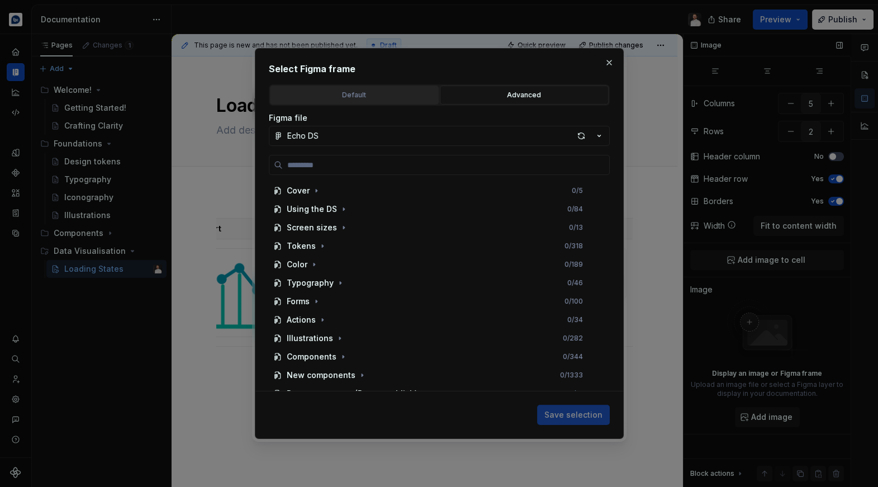
click at [367, 100] on button "Default" at bounding box center [354, 94] width 169 height 19
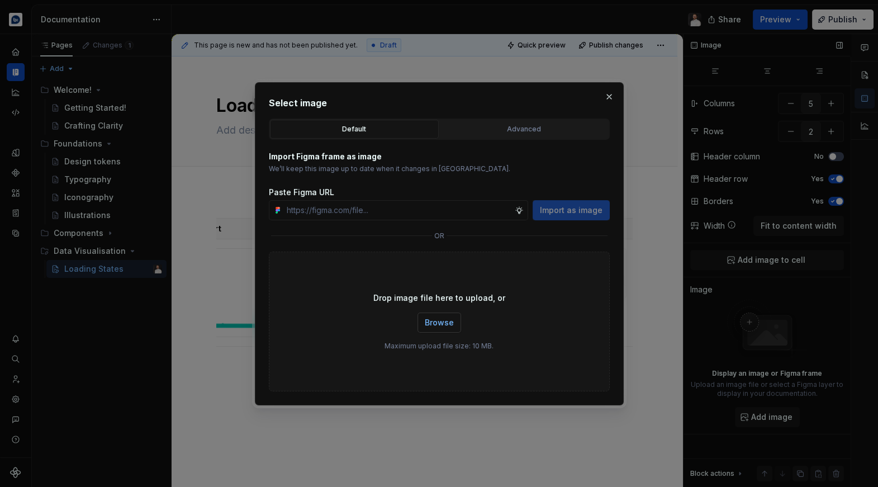
click at [447, 319] on span "Browse" at bounding box center [439, 322] width 29 height 11
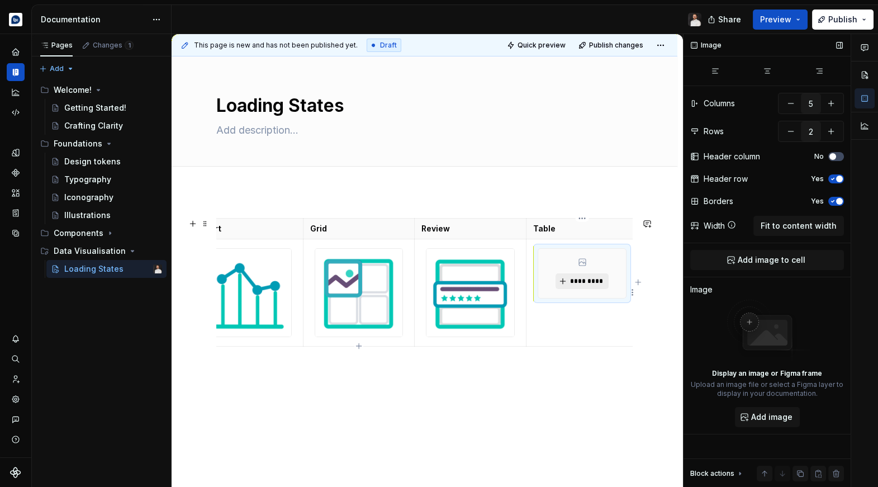
click at [584, 283] on span "*********" at bounding box center [586, 281] width 34 height 9
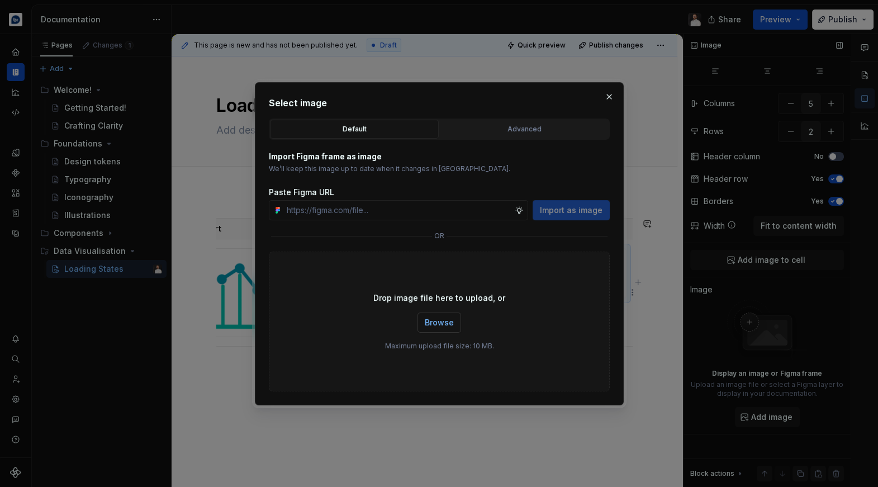
click at [445, 326] on span "Browse" at bounding box center [439, 322] width 29 height 11
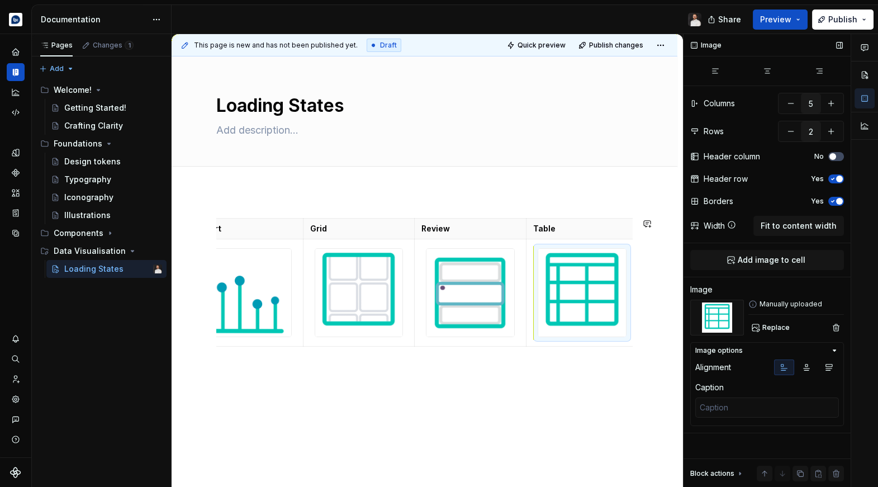
click at [547, 398] on div "Bubble Chart Grid Review Table" at bounding box center [424, 350] width 506 height 319
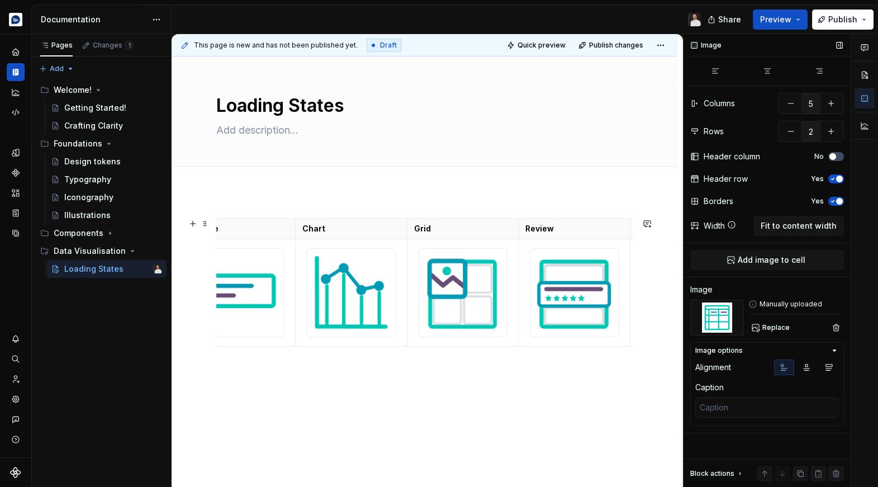
scroll to position [0, 0]
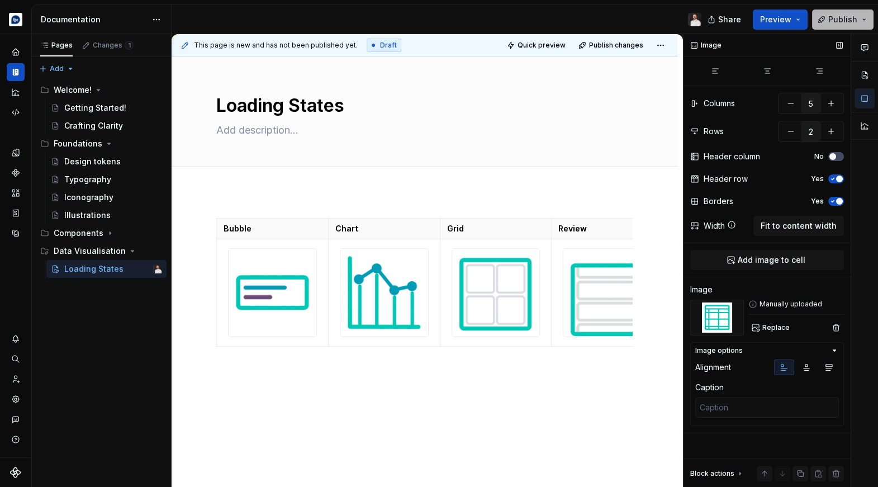
click at [841, 23] on span "Publish" at bounding box center [842, 19] width 29 height 11
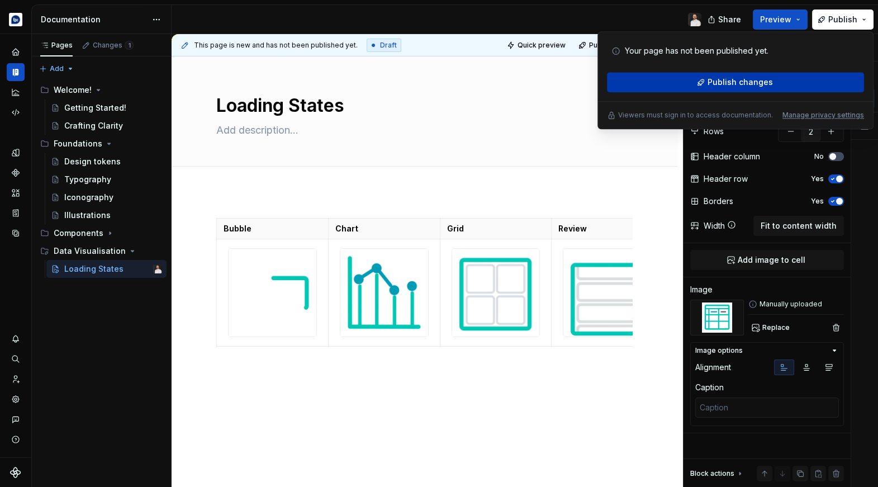
click at [748, 76] on button "Publish changes" at bounding box center [735, 82] width 257 height 20
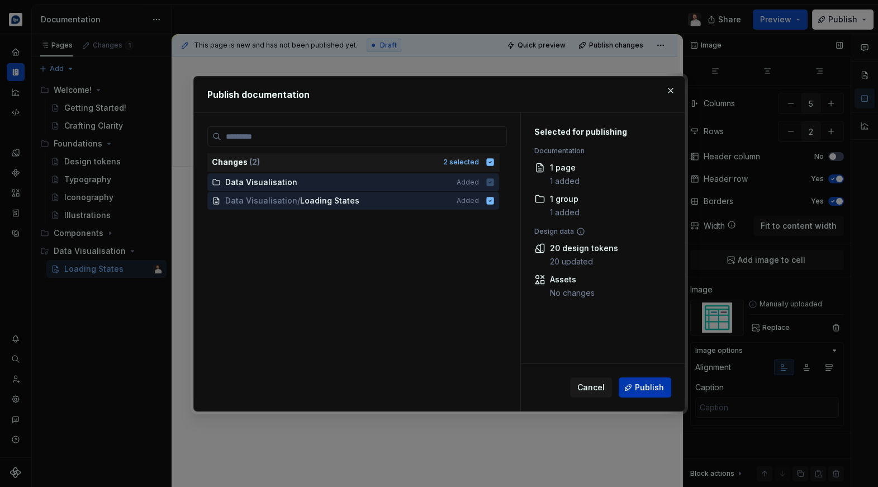
click at [638, 383] on span "Publish" at bounding box center [649, 387] width 29 height 11
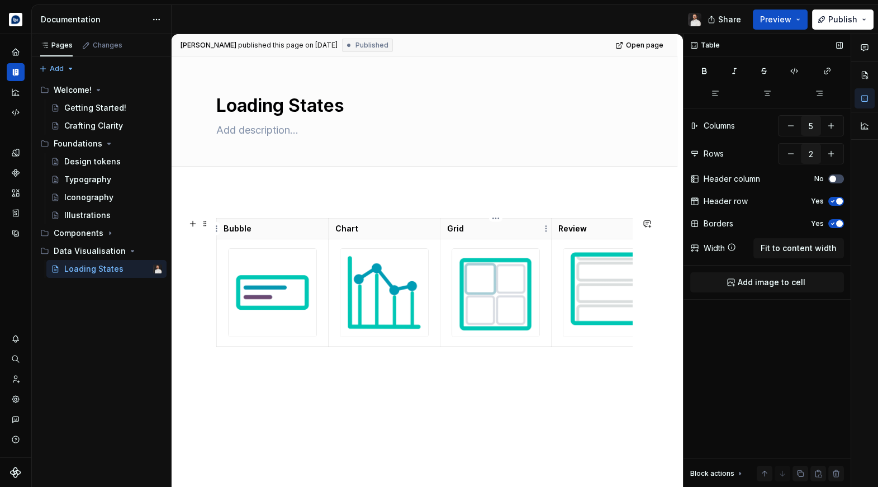
click at [474, 223] on p "Grid" at bounding box center [496, 228] width 98 height 11
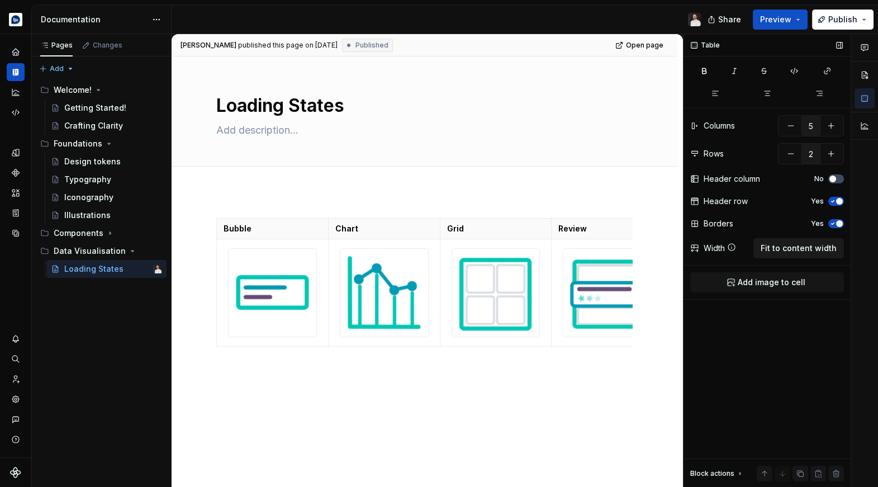
click at [792, 250] on span "Fit to content width" at bounding box center [798, 247] width 76 height 11
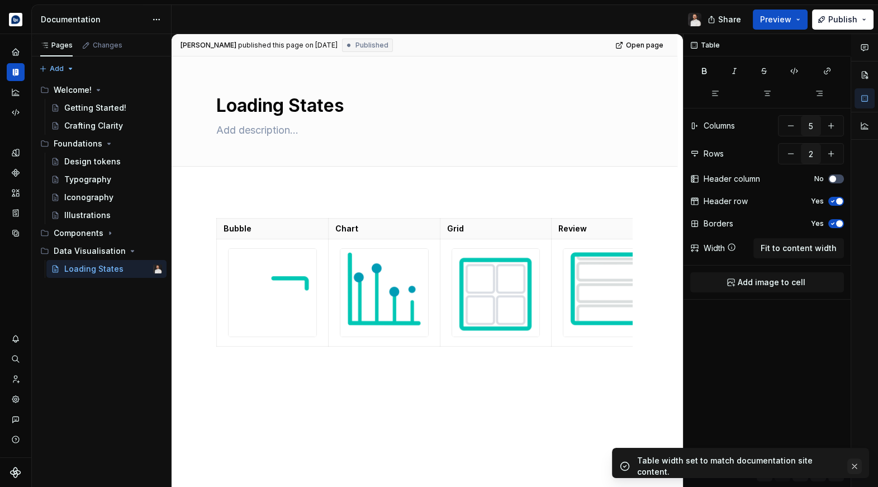
click at [851, 460] on button "button" at bounding box center [854, 466] width 15 height 16
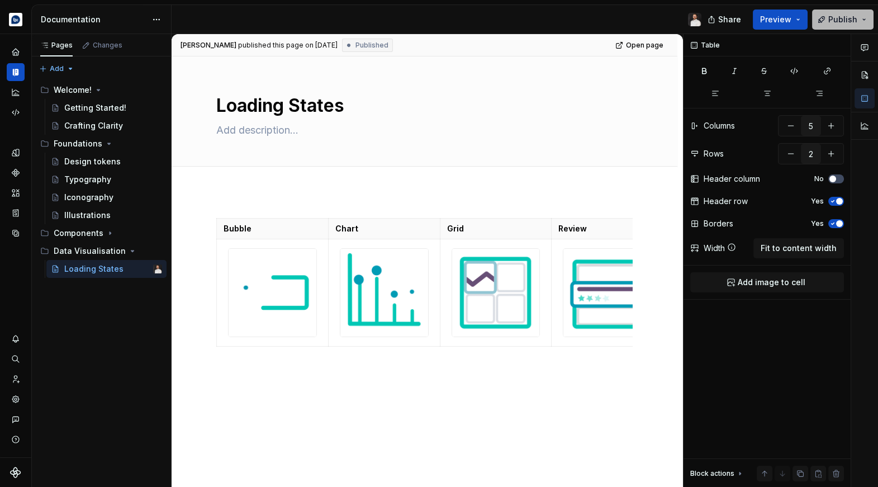
click at [826, 20] on button "Publish" at bounding box center [842, 19] width 61 height 20
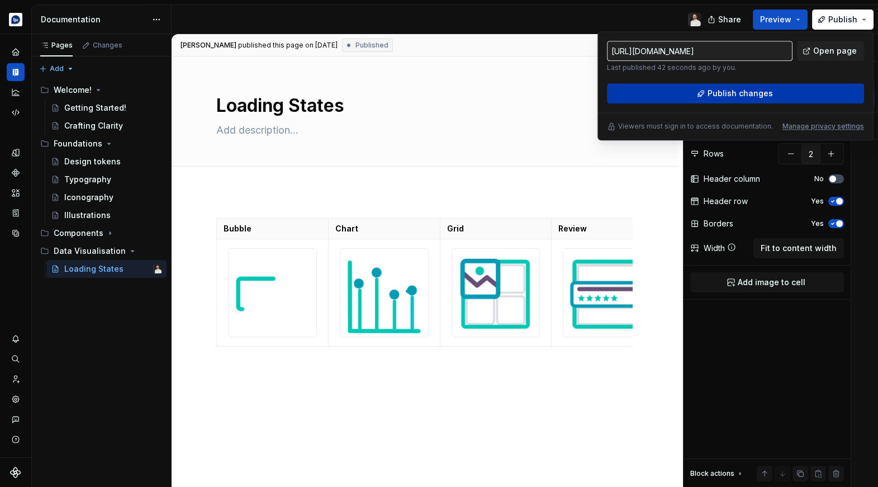
click at [698, 90] on button "Publish changes" at bounding box center [735, 93] width 257 height 20
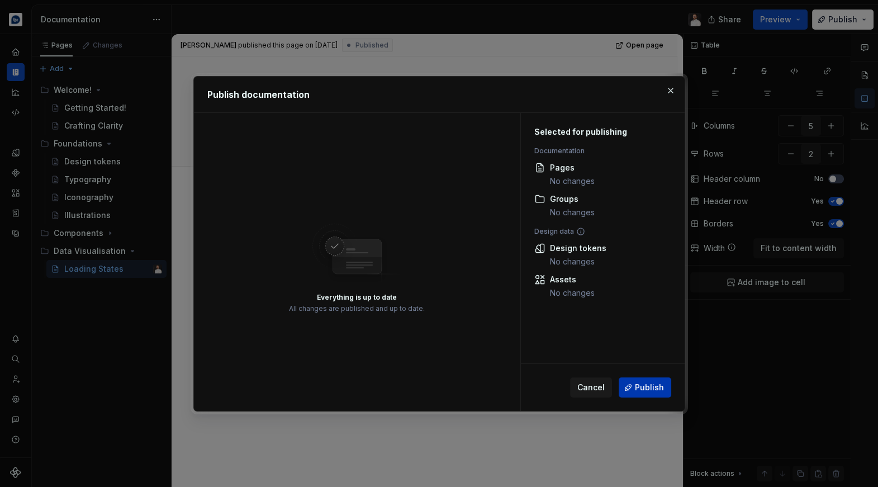
click at [628, 384] on button "Publish" at bounding box center [644, 387] width 53 height 20
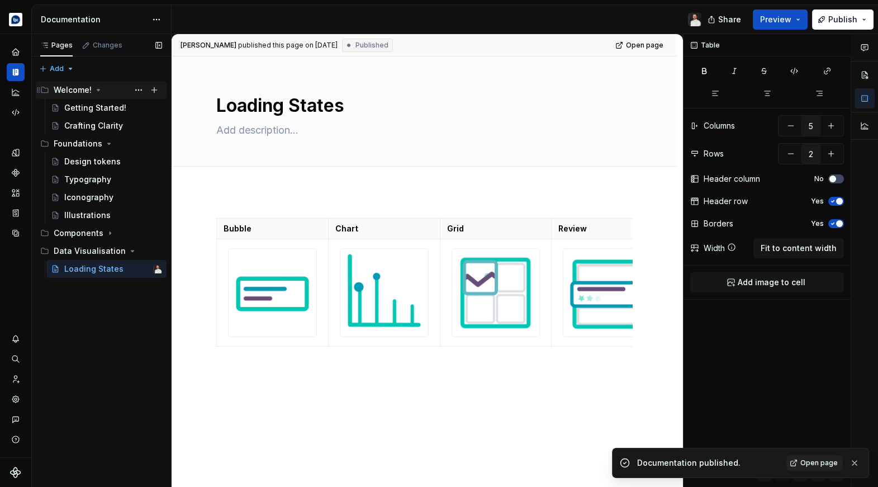
type textarea "*"
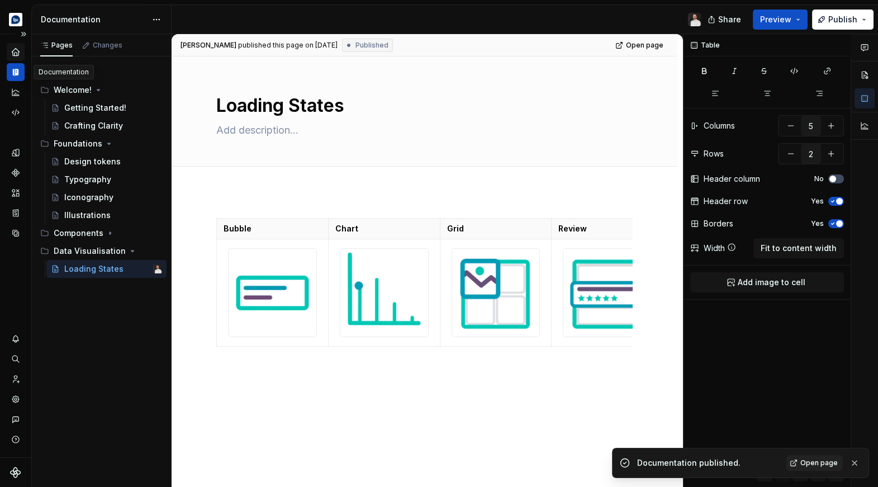
click at [17, 59] on div "Home" at bounding box center [16, 52] width 18 height 18
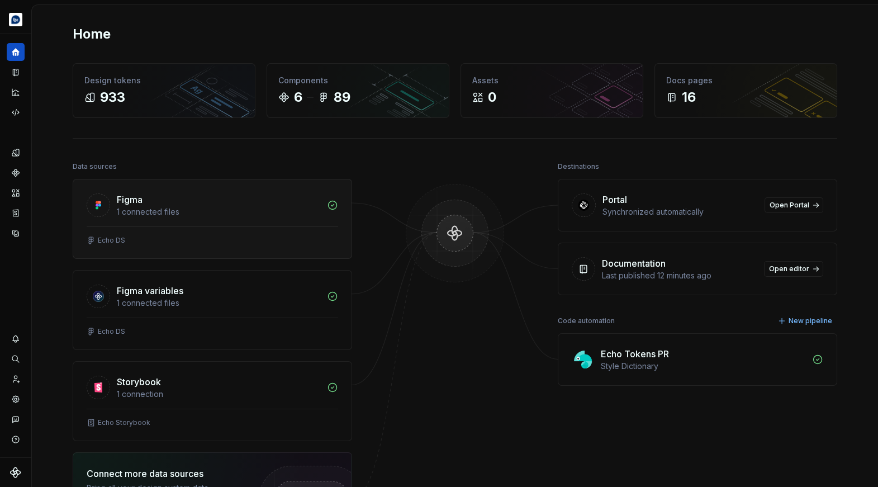
click at [139, 231] on div "Echo DS" at bounding box center [212, 242] width 278 height 32
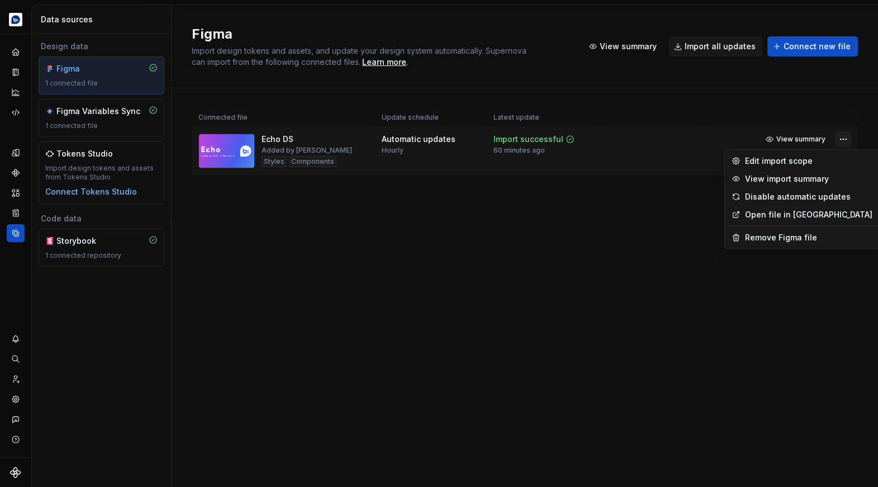
click at [838, 137] on html "Echo Design system data Data sources Design data Figma 1 connected file Figma V…" at bounding box center [439, 243] width 878 height 487
click at [802, 159] on div "Edit import scope" at bounding box center [808, 160] width 127 height 11
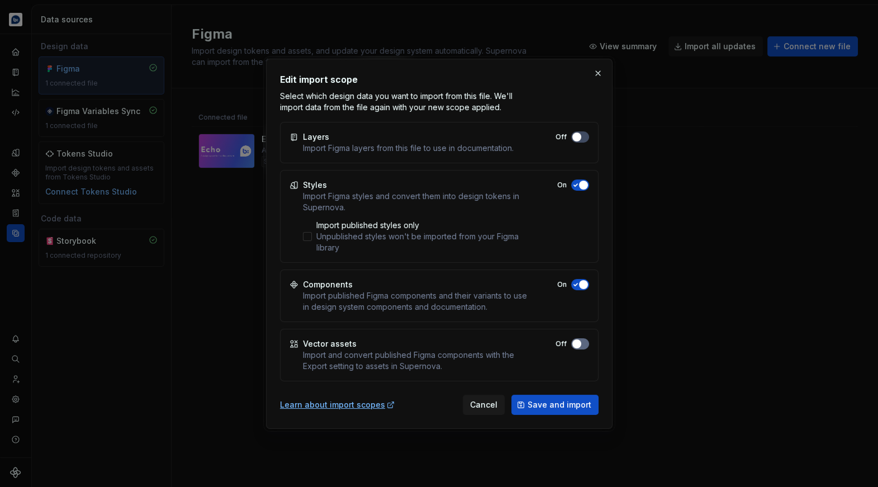
click at [583, 142] on button "Off" at bounding box center [580, 136] width 18 height 11
click at [554, 404] on span "Save and import" at bounding box center [559, 404] width 64 height 11
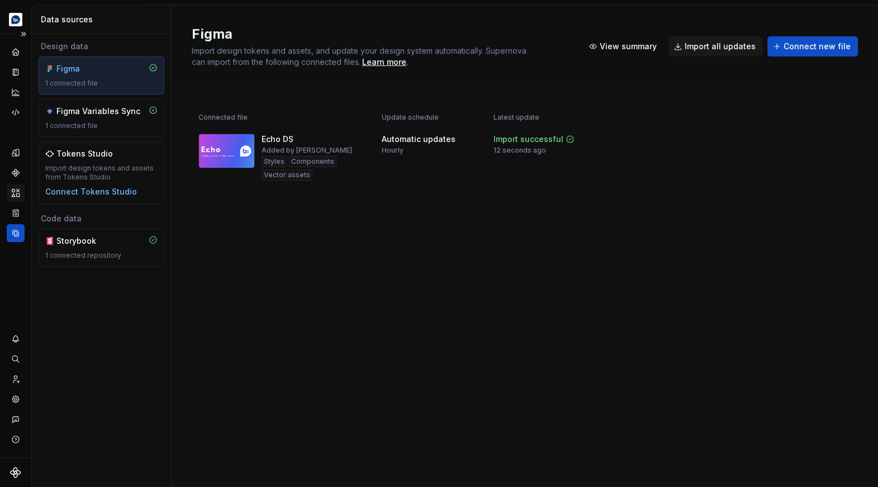
click at [21, 191] on div "Assets" at bounding box center [16, 193] width 18 height 18
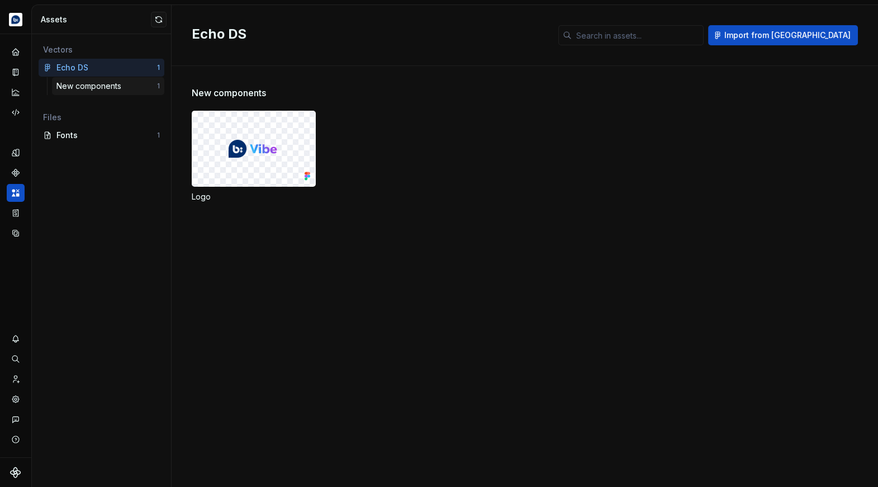
click at [108, 84] on div "New components" at bounding box center [90, 85] width 69 height 11
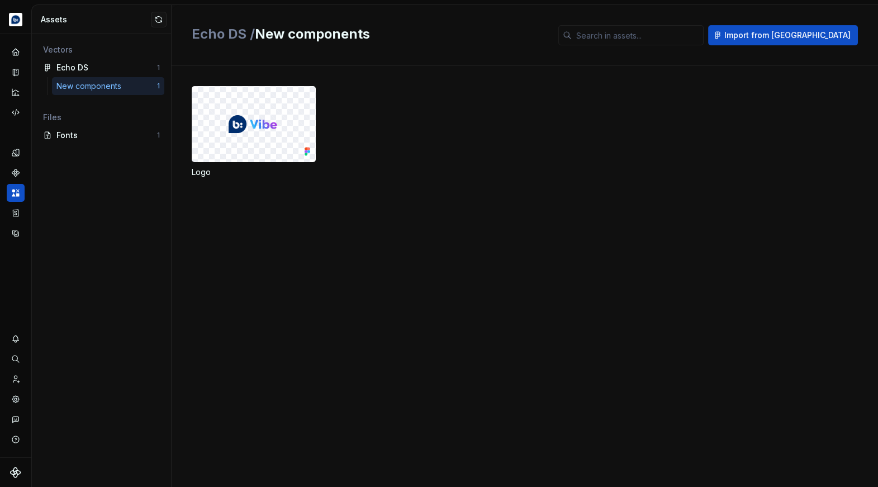
click at [489, 134] on div "Logo" at bounding box center [535, 132] width 686 height 92
click at [100, 136] on div "Fonts" at bounding box center [106, 135] width 101 height 11
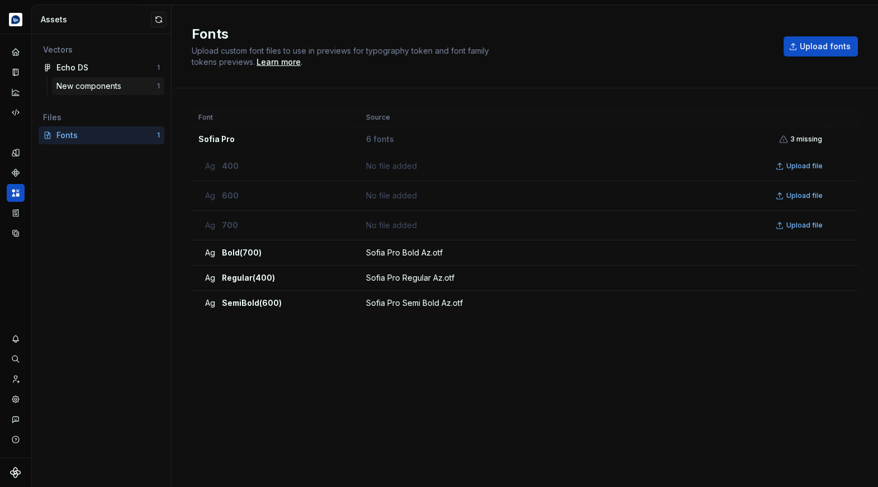
click at [91, 81] on div "New components" at bounding box center [90, 85] width 69 height 11
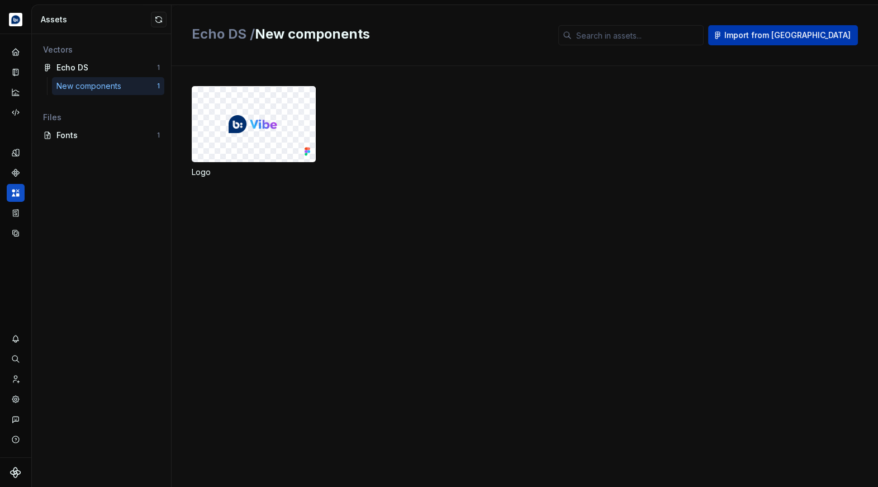
click at [786, 30] on span "Import from [GEOGRAPHIC_DATA]" at bounding box center [787, 35] width 126 height 11
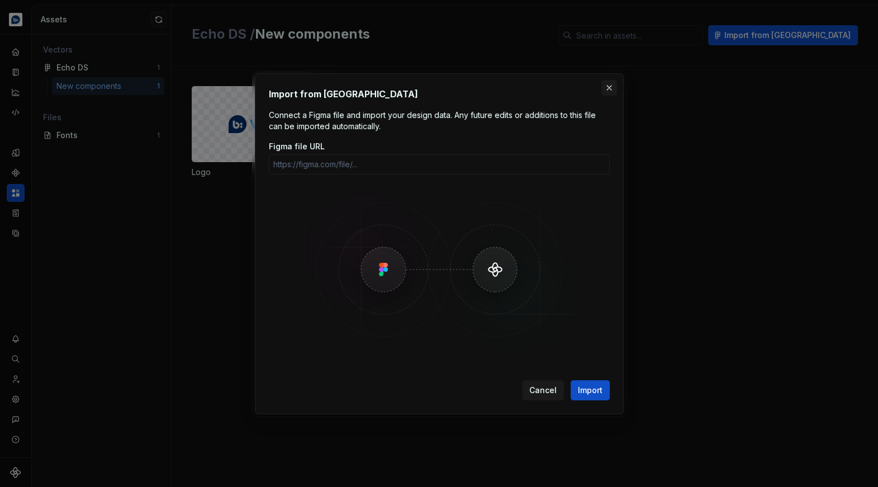
click at [612, 84] on button "button" at bounding box center [609, 88] width 16 height 16
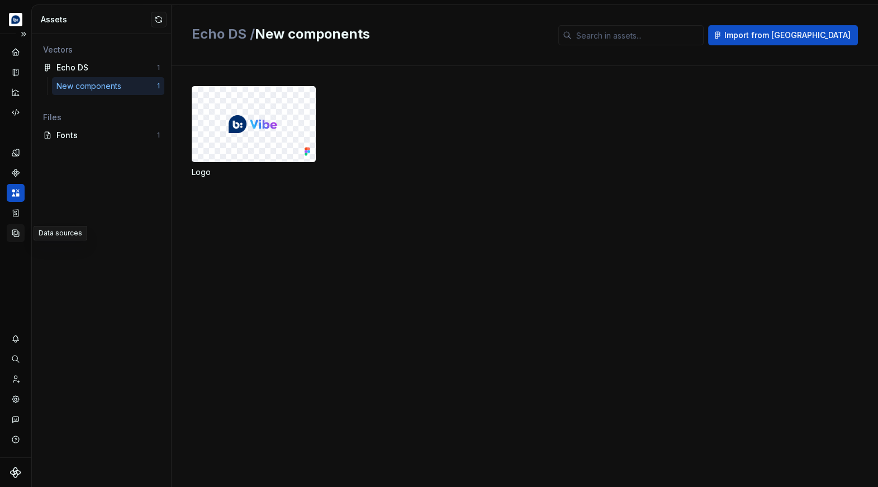
click at [18, 235] on icon "Data sources" at bounding box center [16, 233] width 10 height 10
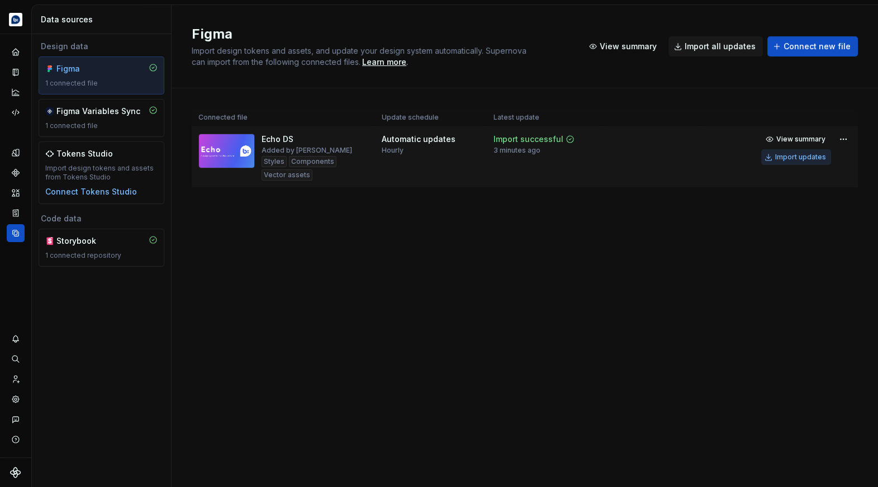
click at [803, 158] on div "Import updates" at bounding box center [800, 156] width 51 height 9
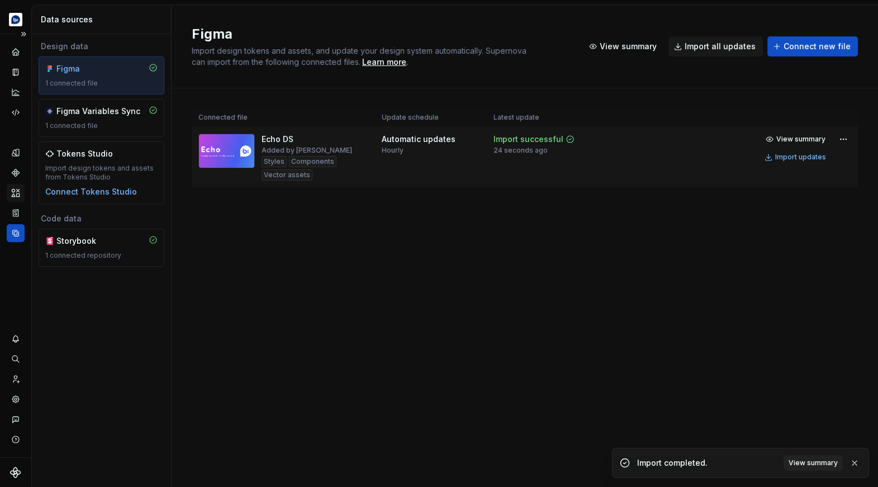
click at [18, 196] on icon "Assets" at bounding box center [16, 192] width 8 height 7
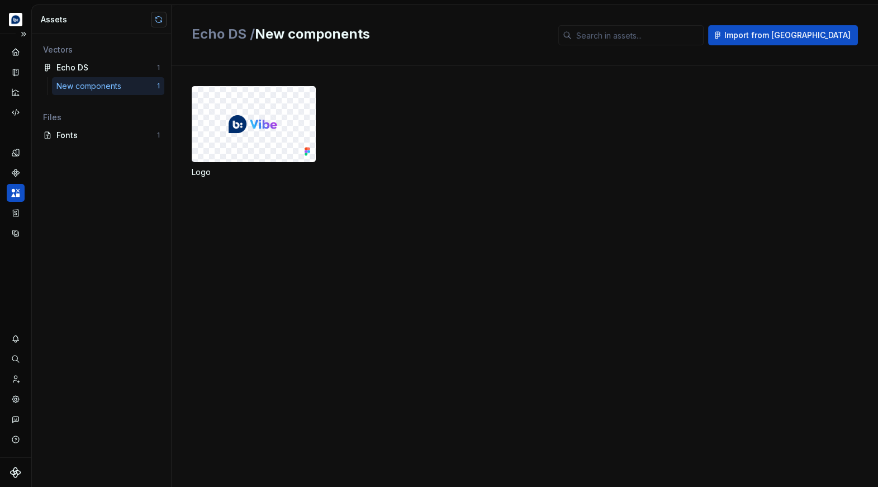
click at [159, 19] on button "button" at bounding box center [159, 20] width 16 height 16
click at [484, 124] on div "Logo" at bounding box center [535, 132] width 686 height 92
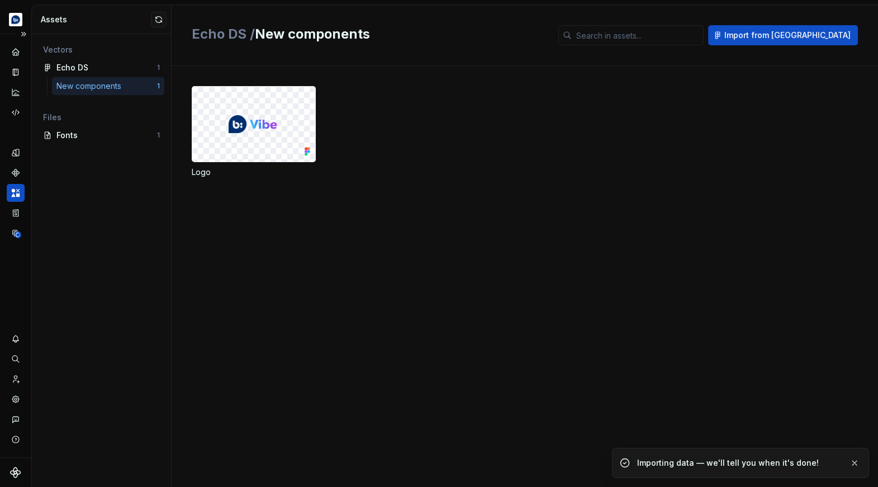
click at [290, 118] on div at bounding box center [253, 124] width 123 height 75
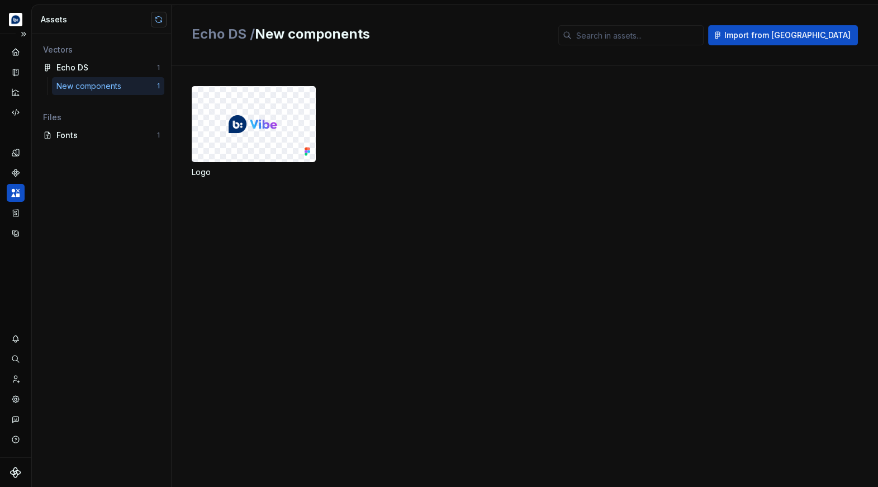
click at [161, 18] on button "button" at bounding box center [159, 20] width 16 height 16
click at [12, 230] on icon "Data sources" at bounding box center [16, 233] width 10 height 10
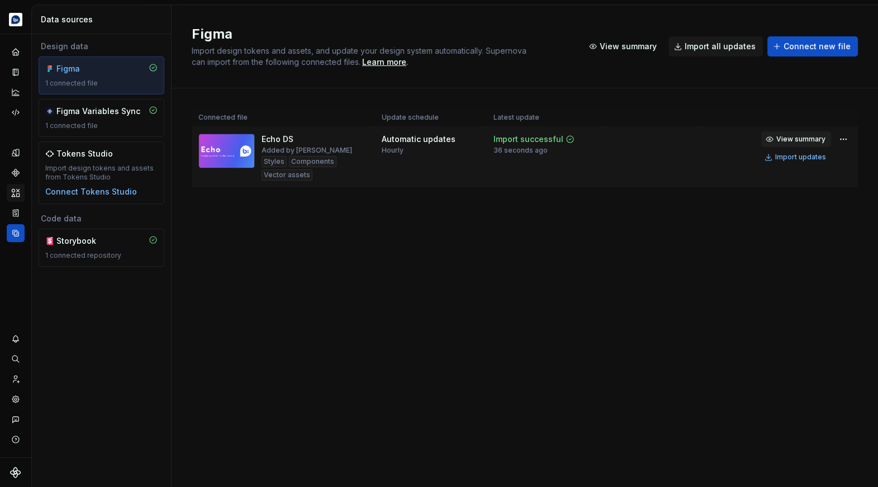
click at [817, 141] on span "View summary" at bounding box center [800, 139] width 49 height 9
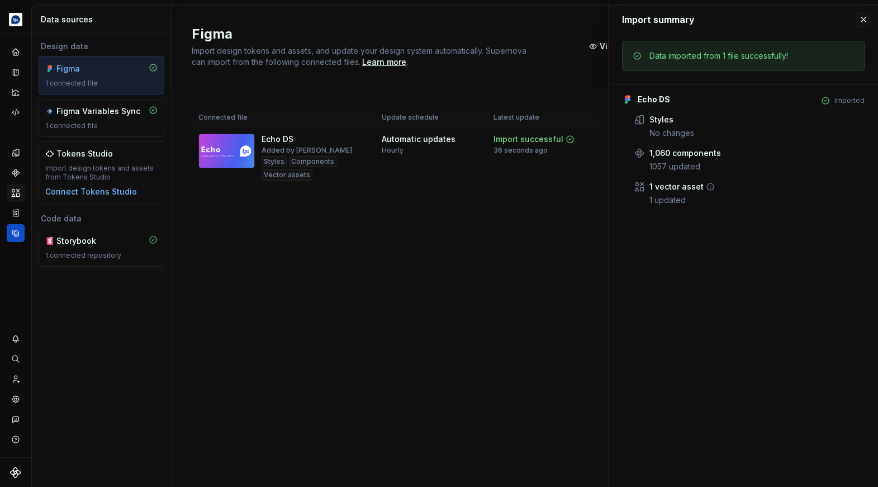
click at [682, 194] on div "1 updated" at bounding box center [756, 199] width 215 height 11
click at [863, 17] on button "button" at bounding box center [863, 20] width 16 height 16
